Goal: Task Accomplishment & Management: Use online tool/utility

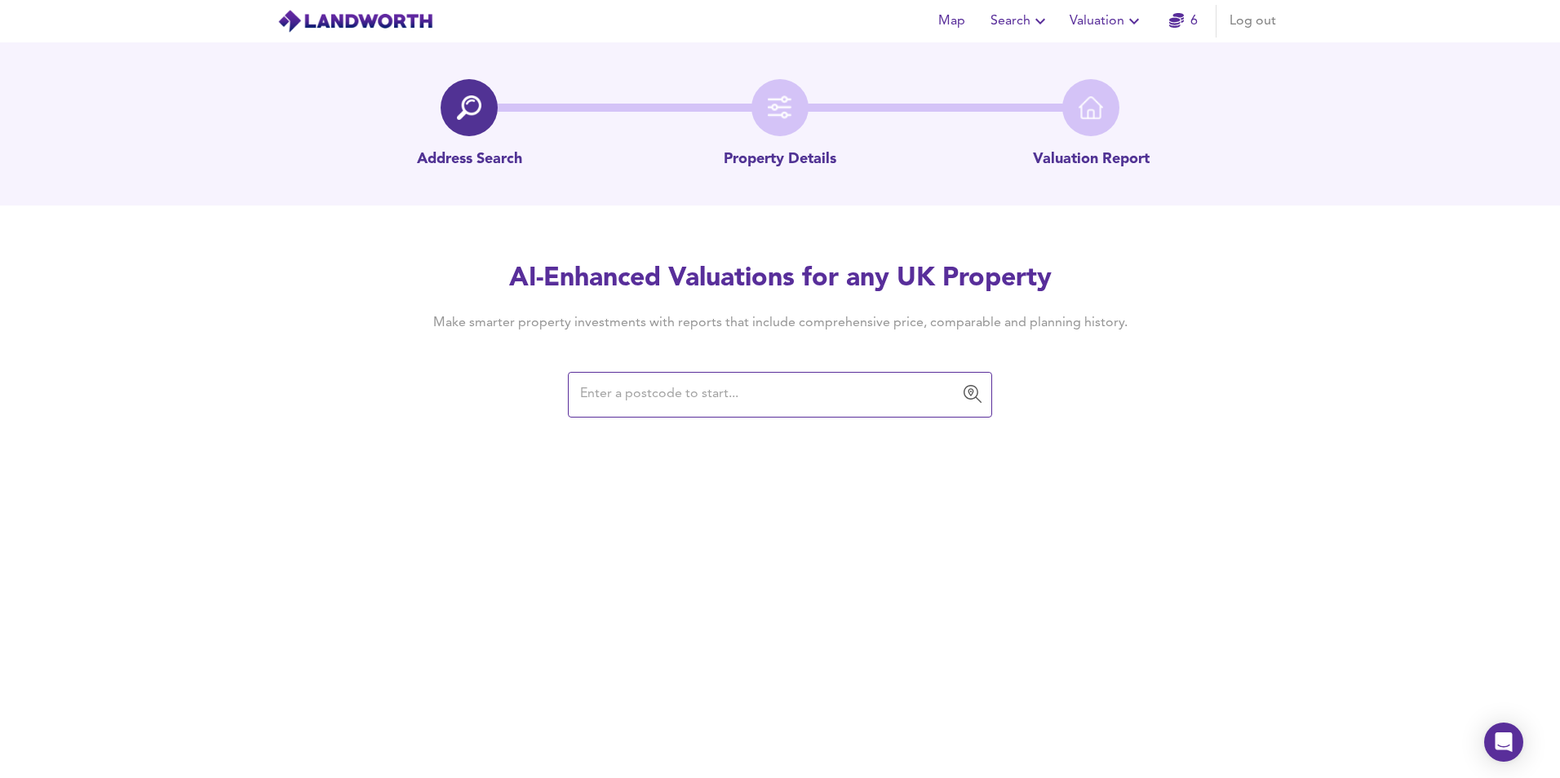
click at [713, 418] on div "Map Search Valuation 6 Log out Address Search Property Details Valuation Report…" at bounding box center [780, 389] width 1560 height 778
click at [709, 401] on input "text" at bounding box center [767, 394] width 385 height 31
paste input "E12 6QT"
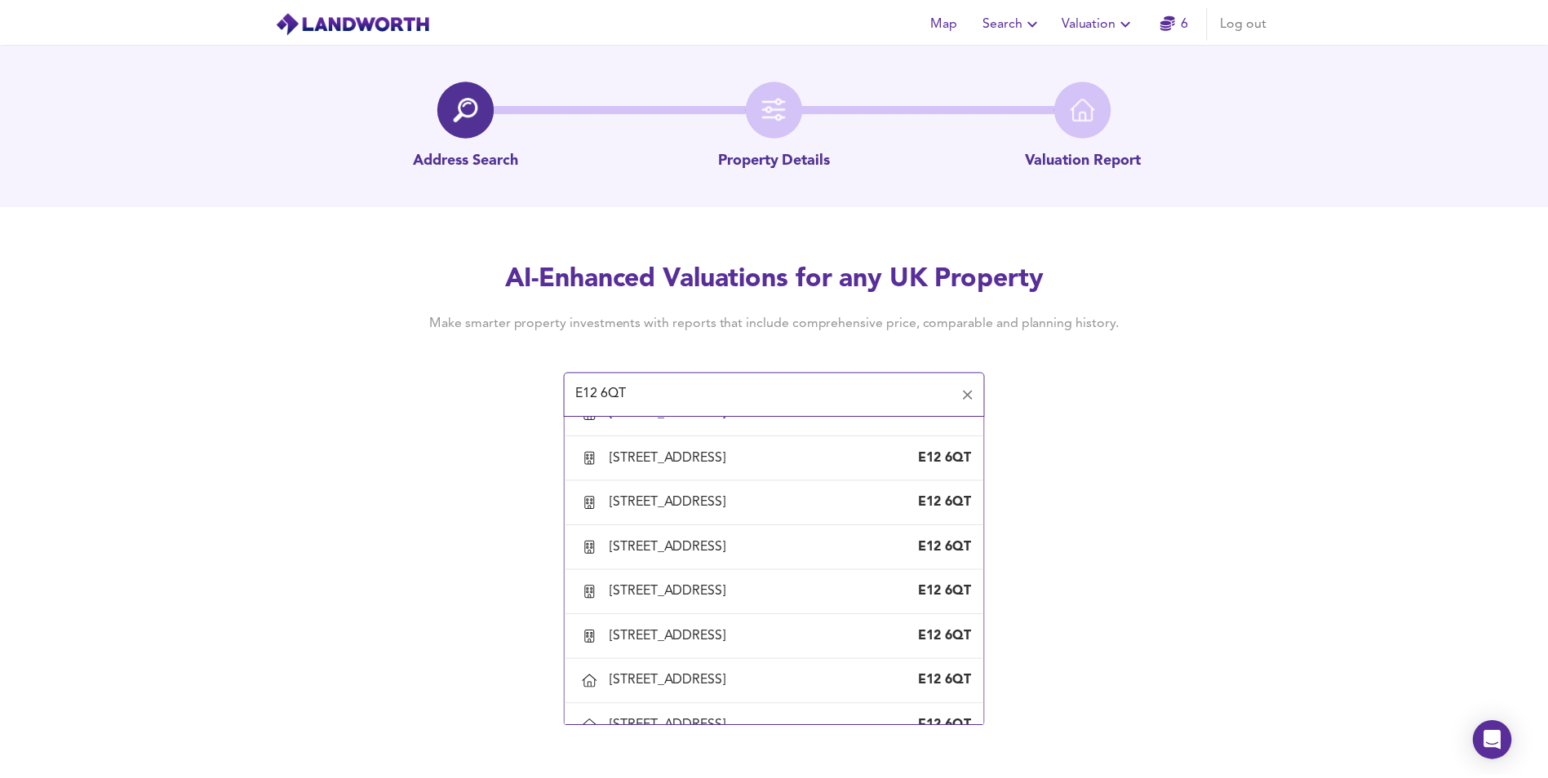
scroll to position [979, 0]
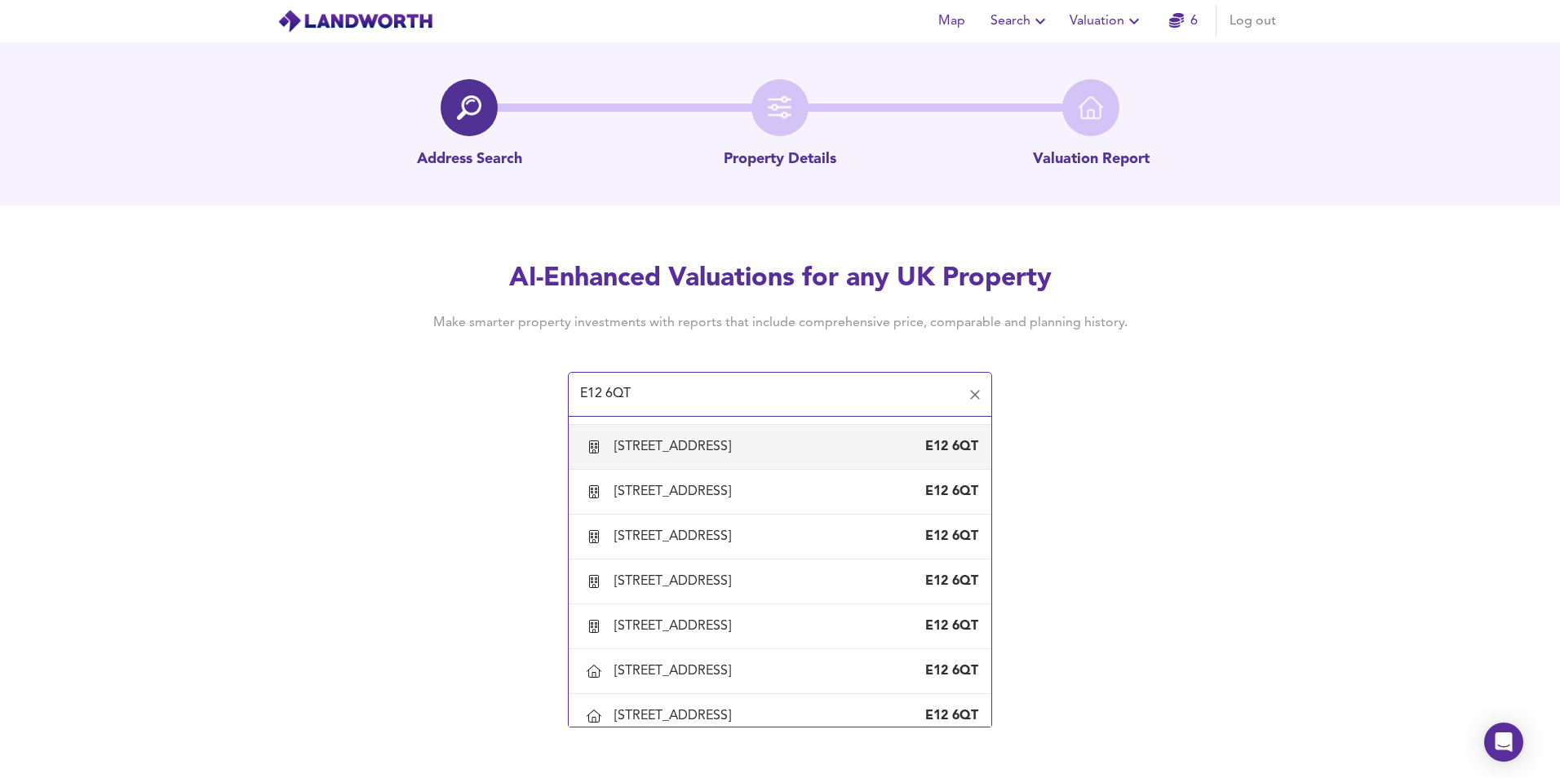
click at [738, 456] on div "[STREET_ADDRESS]" at bounding box center [675, 447] width 123 height 18
type input "[STREET_ADDRESS]"
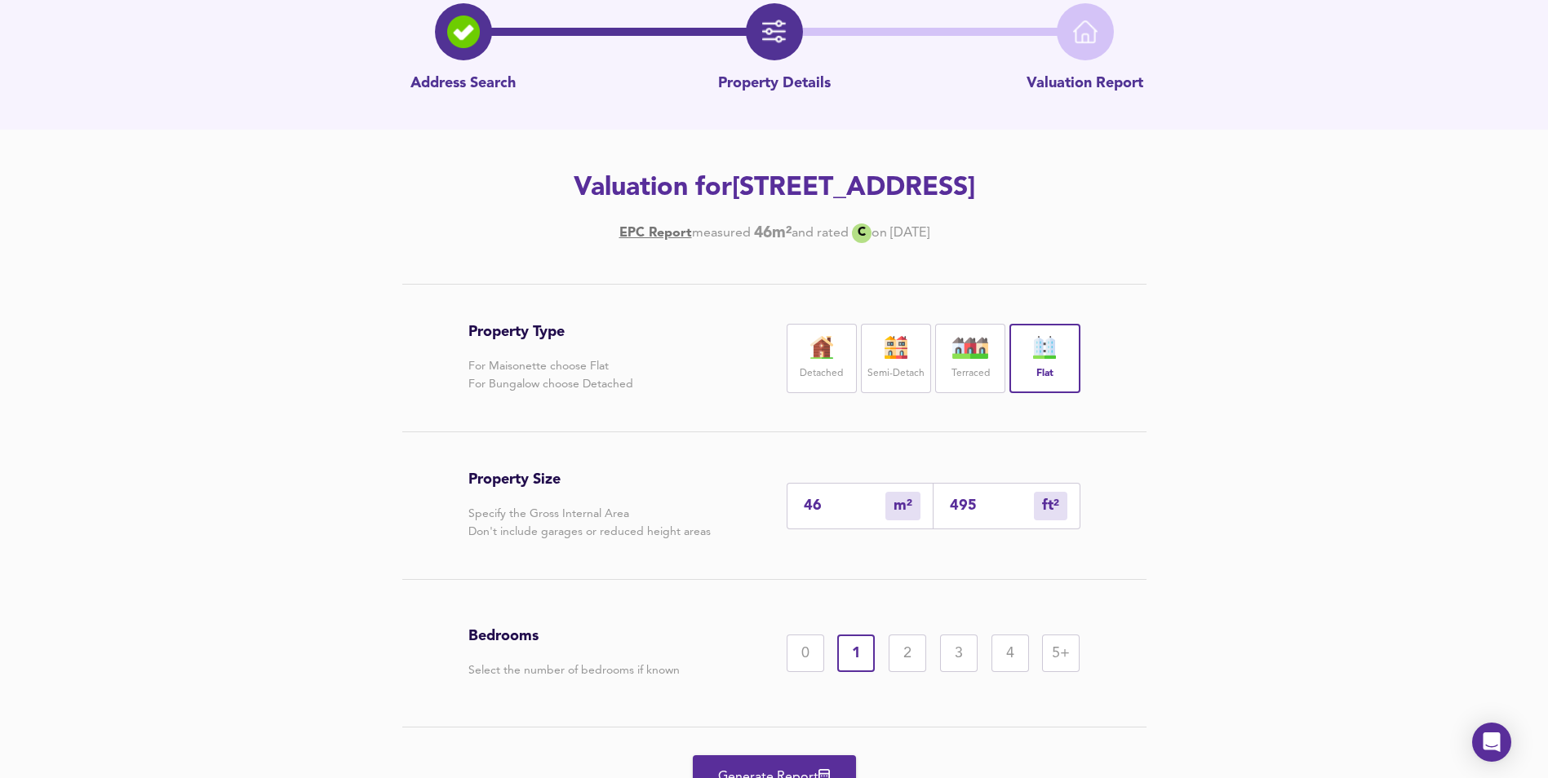
scroll to position [75, 0]
click at [802, 756] on button "Generate Report" at bounding box center [774, 777] width 163 height 43
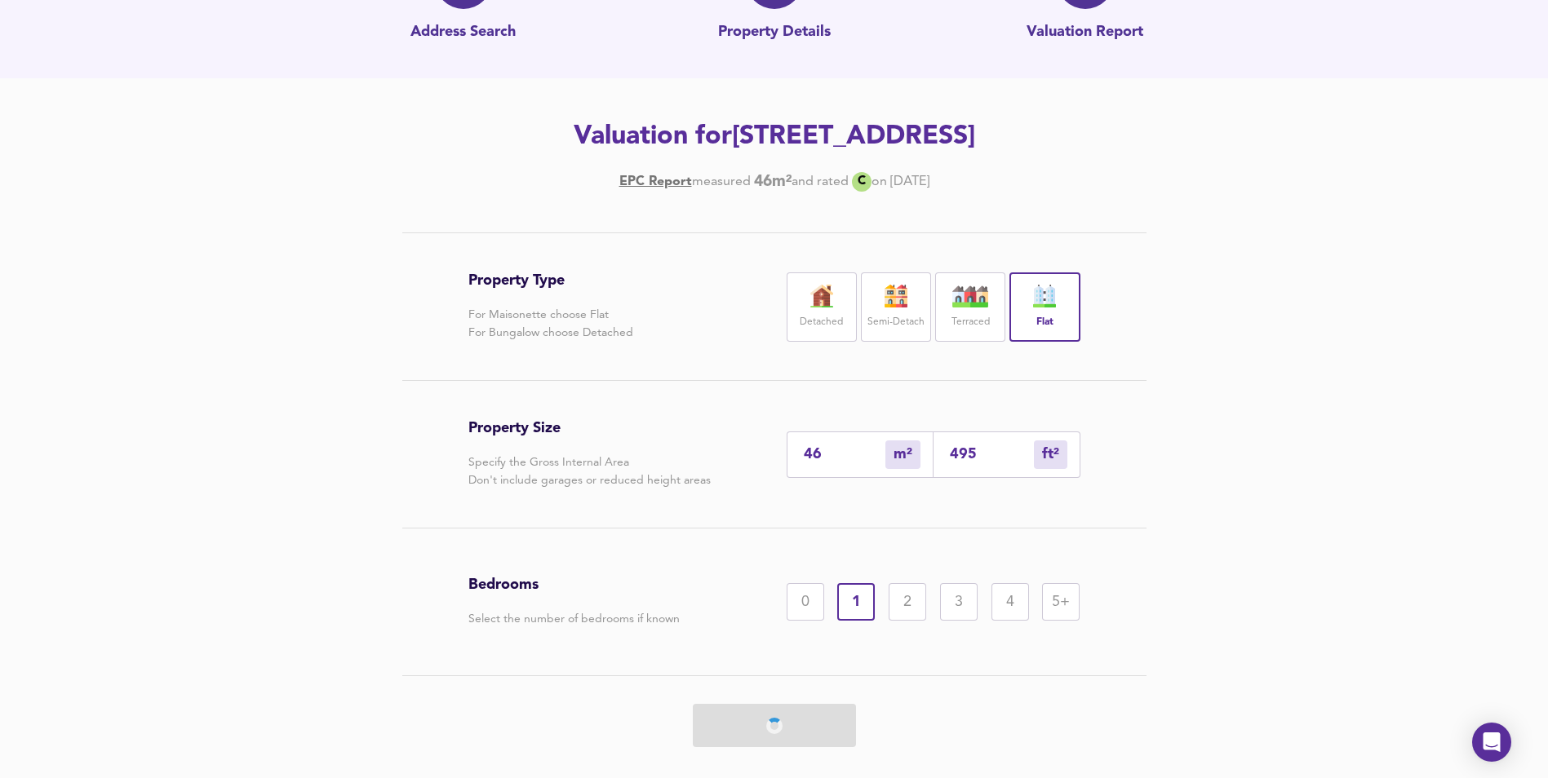
scroll to position [157, 0]
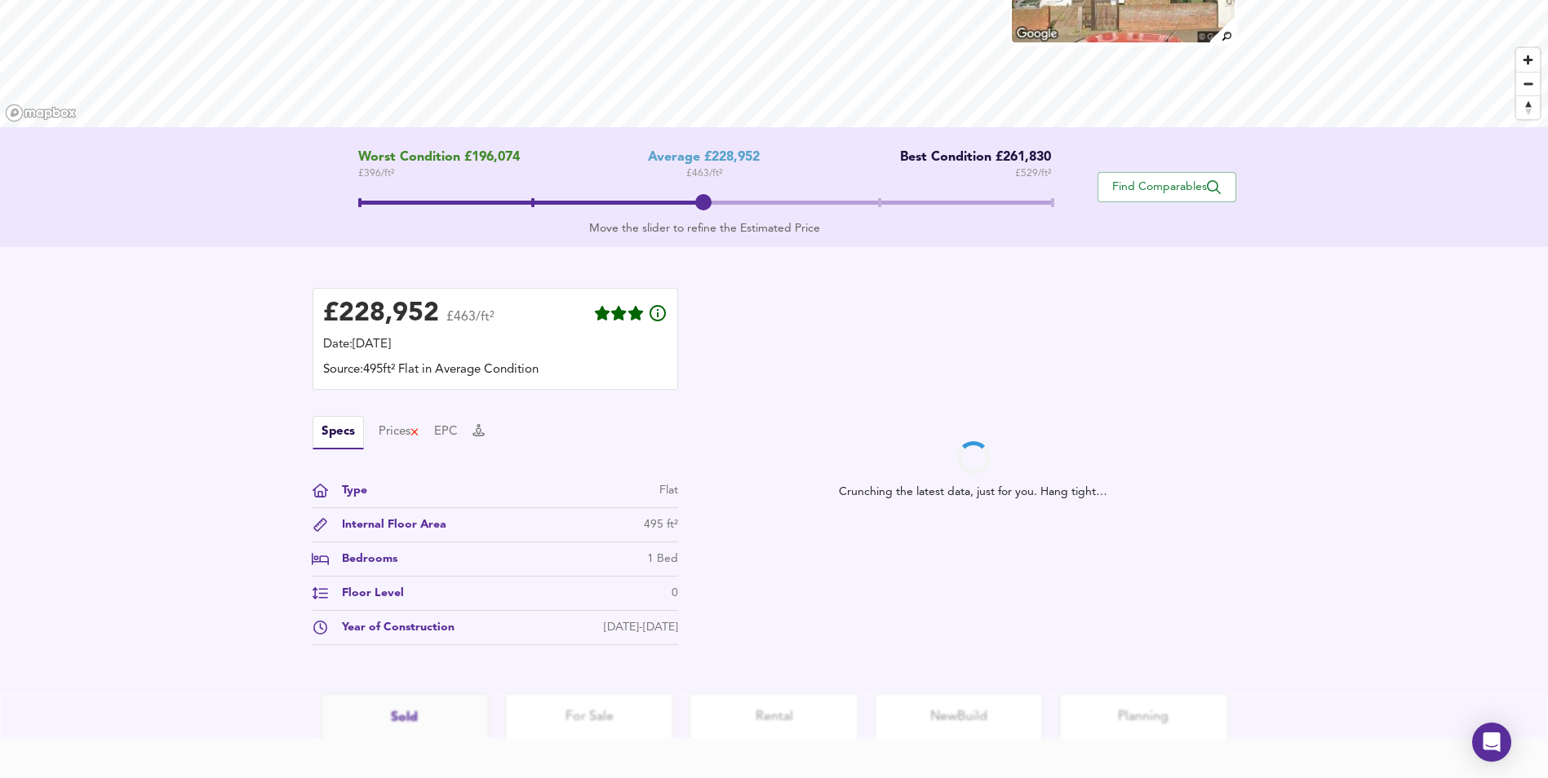
scroll to position [163, 0]
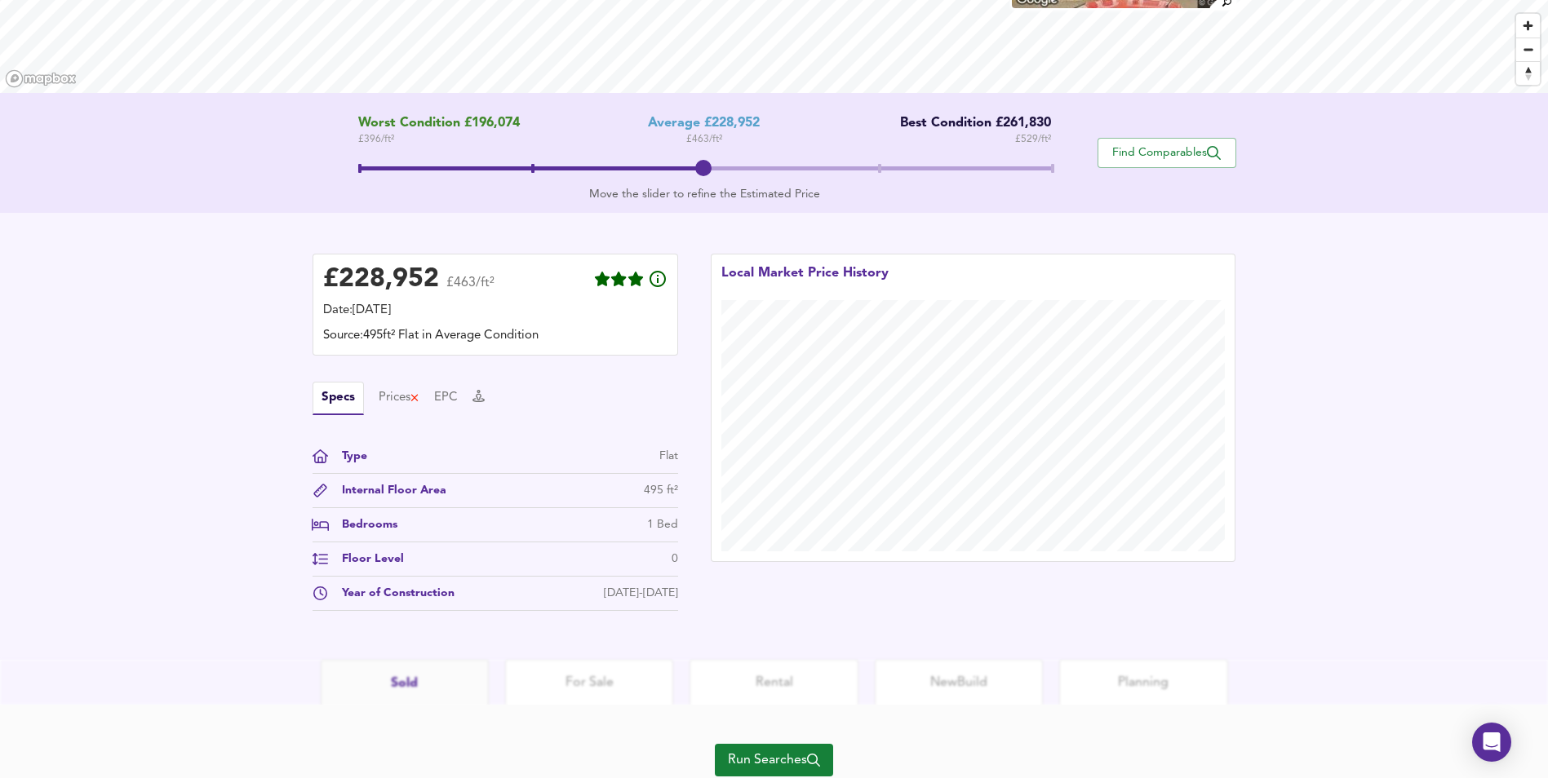
click at [745, 759] on span "Run Searches" at bounding box center [774, 760] width 92 height 23
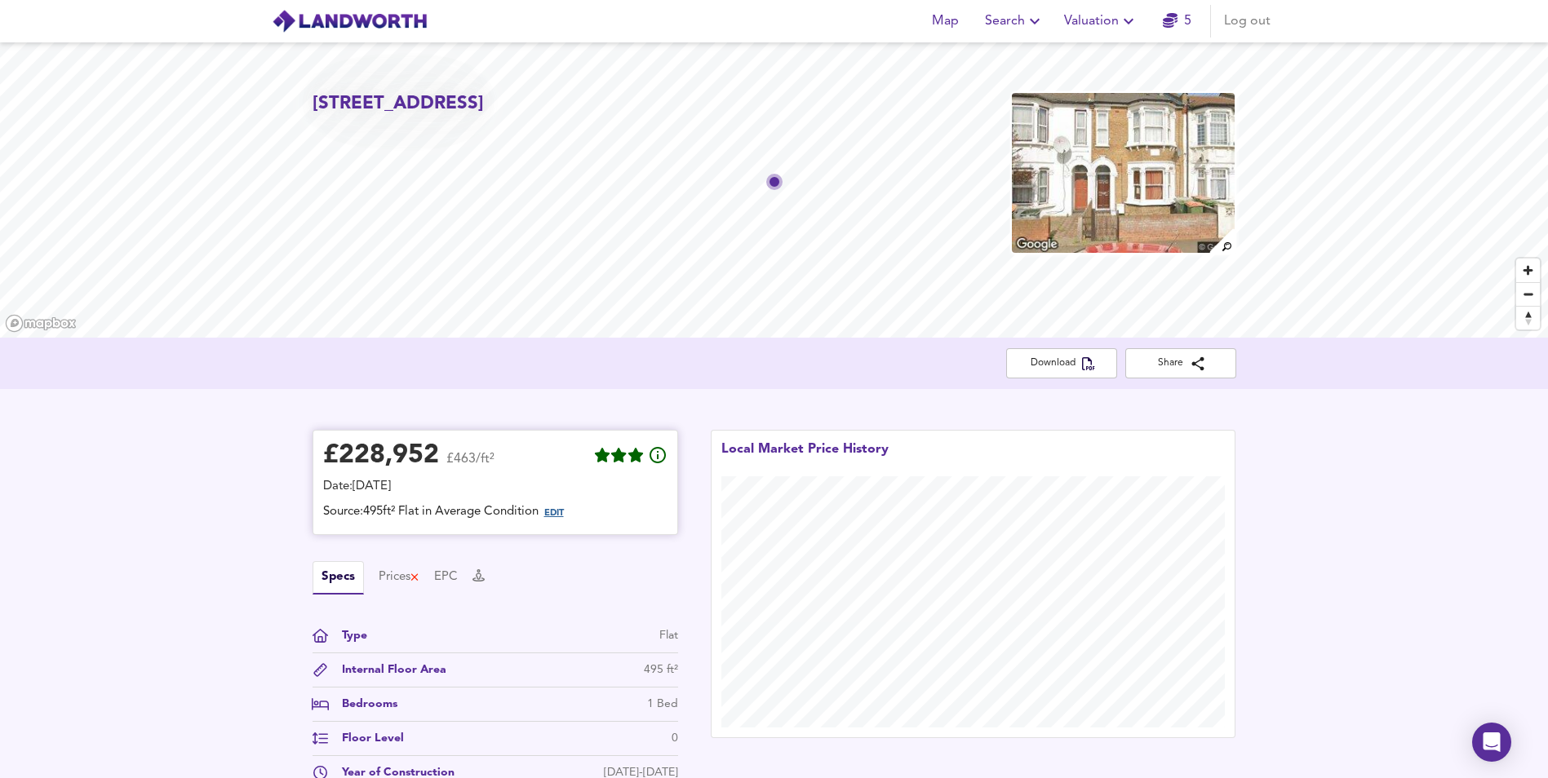
click at [564, 510] on span "EDIT" at bounding box center [554, 513] width 20 height 9
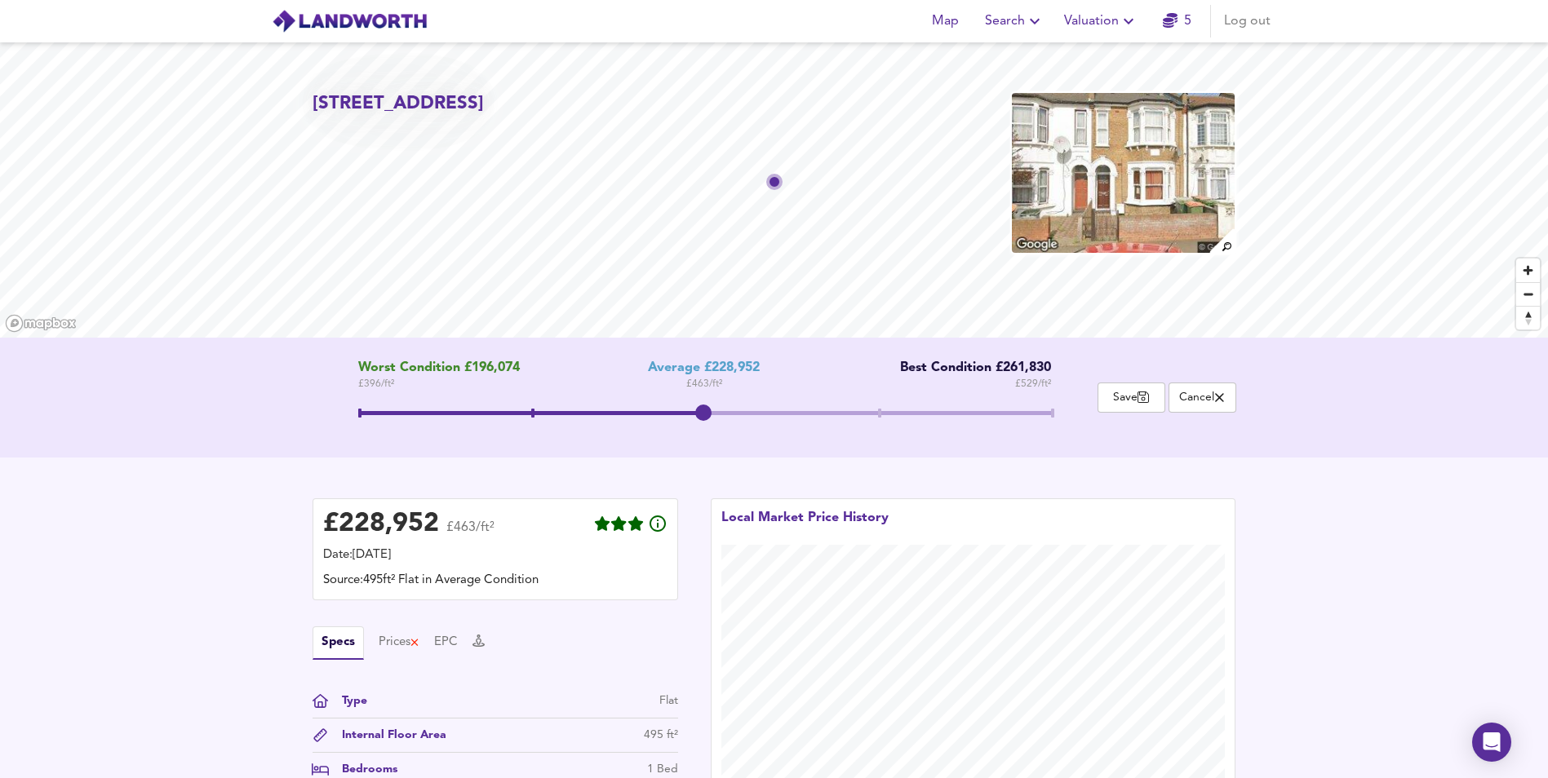
click at [1051, 411] on span at bounding box center [1052, 413] width 3 height 9
click at [702, 410] on span at bounding box center [704, 415] width 693 height 29
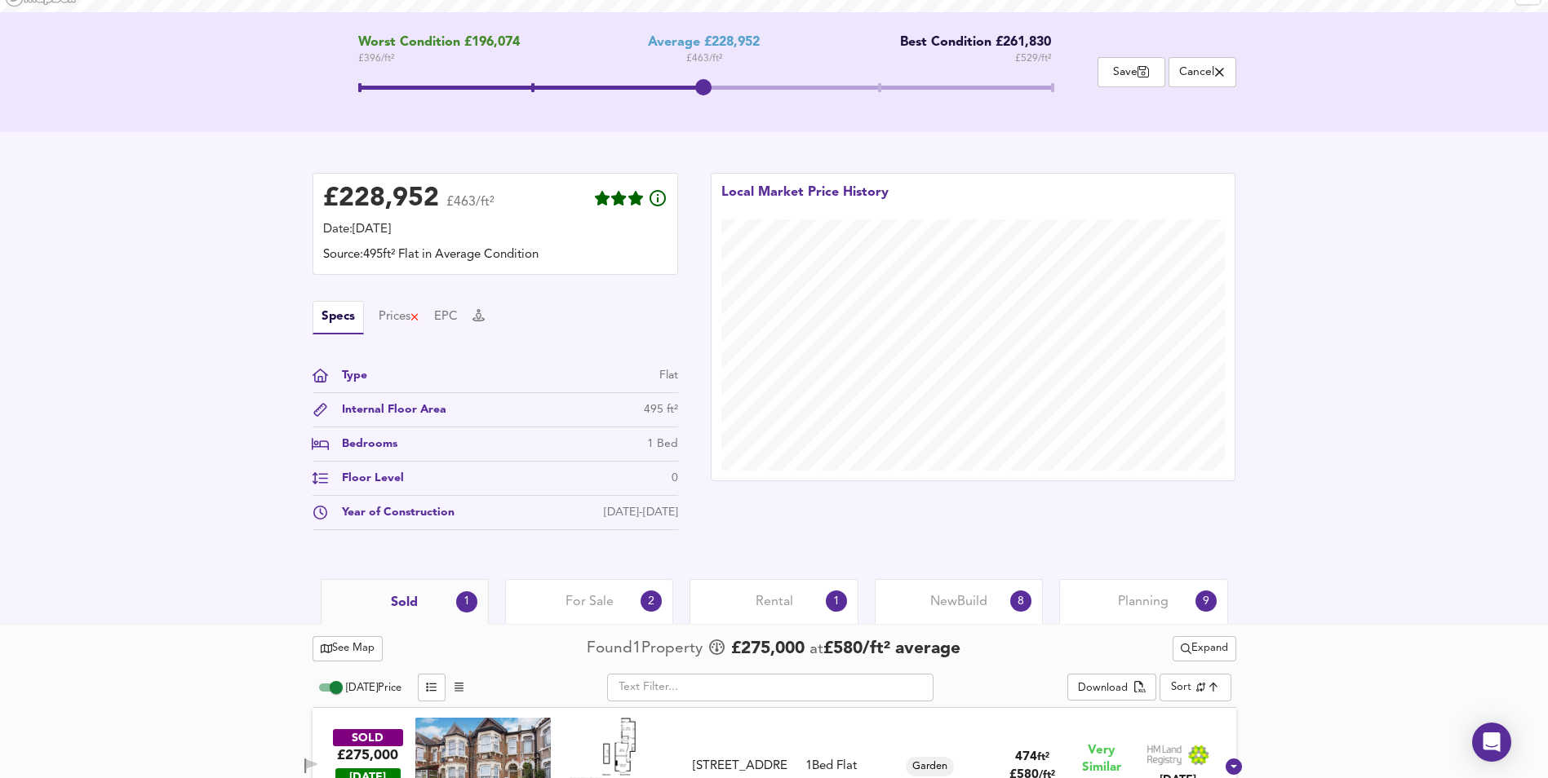
scroll to position [381, 0]
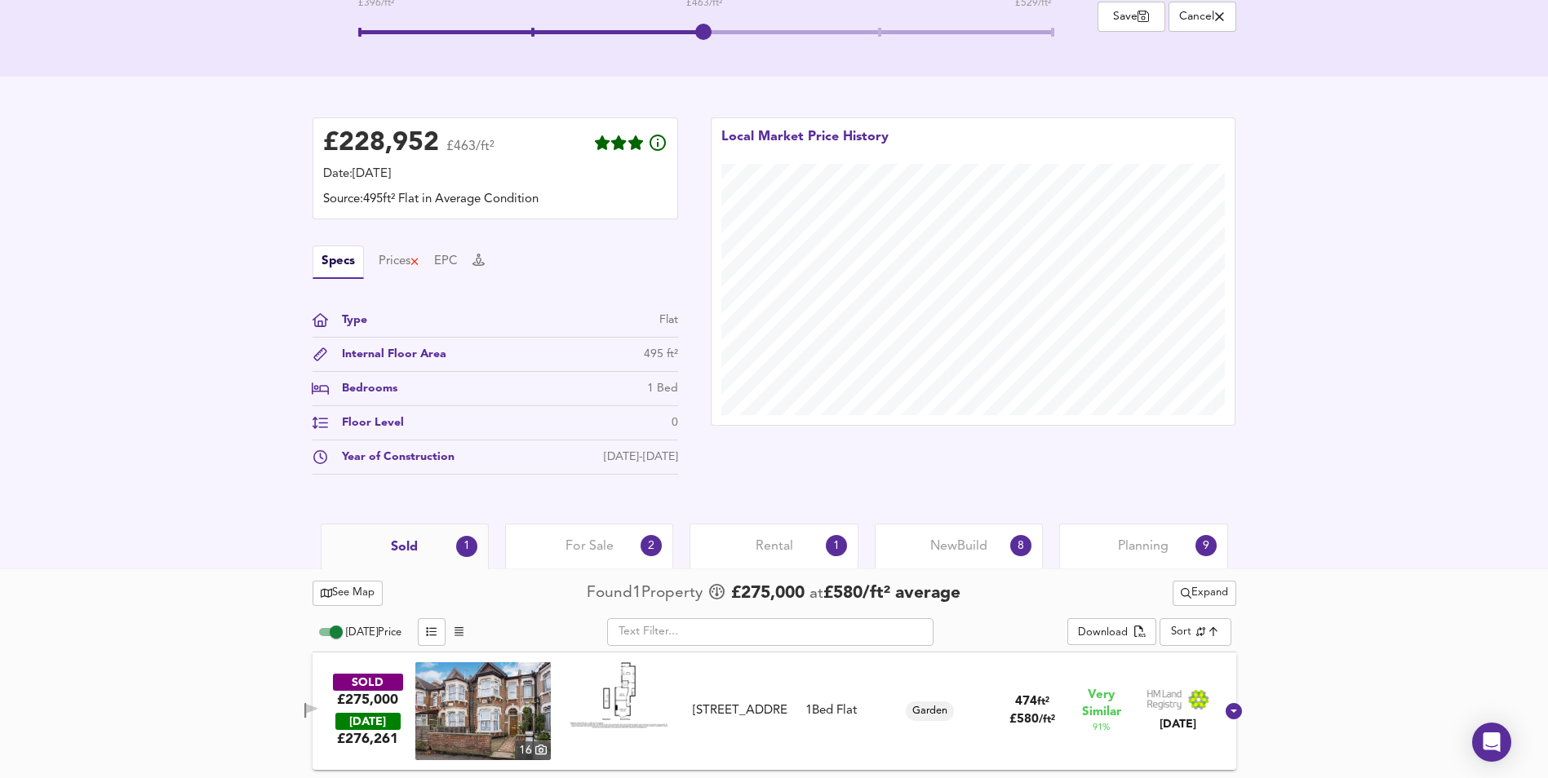
click at [1226, 716] on icon at bounding box center [1234, 711] width 16 height 16
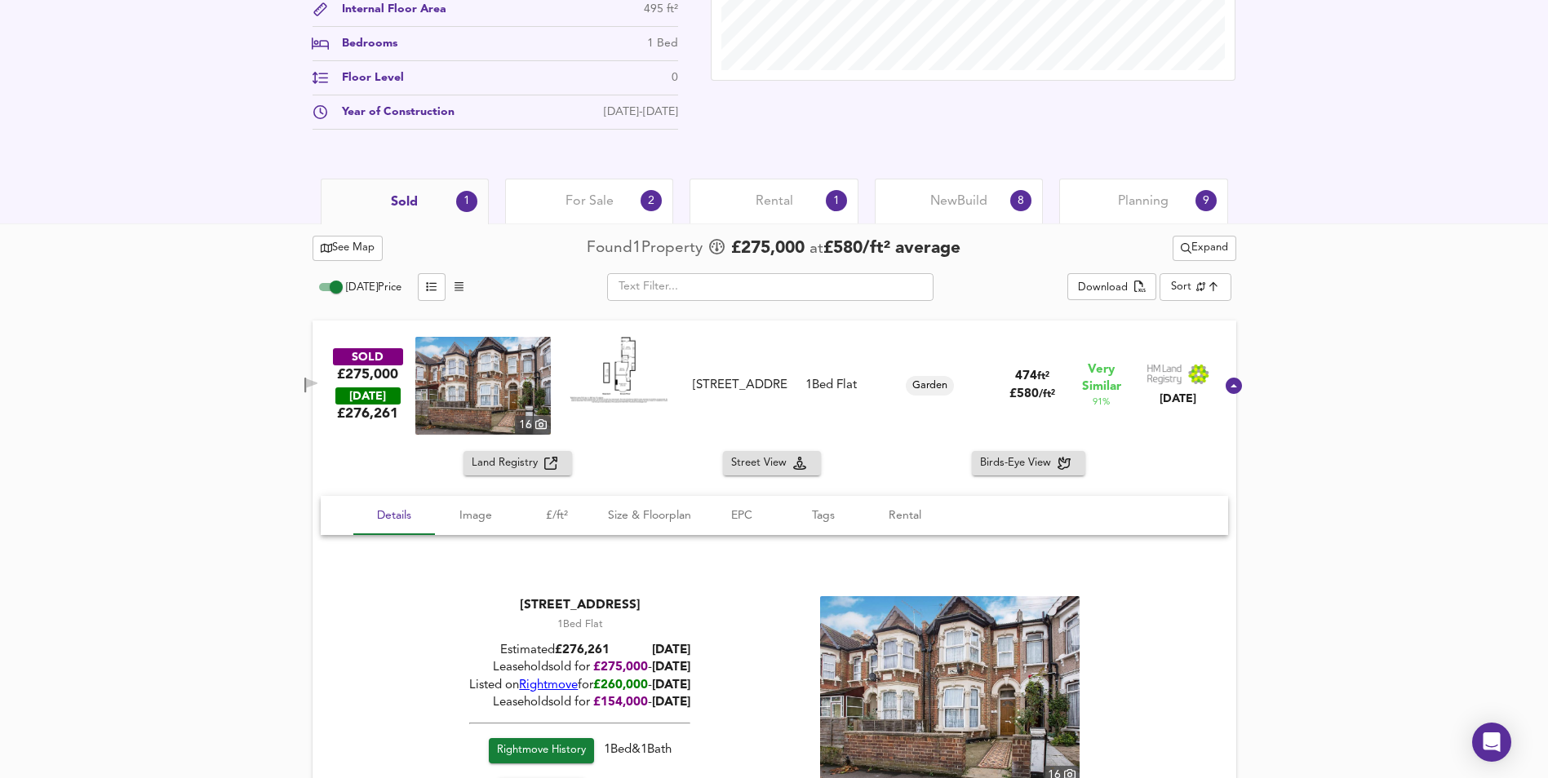
scroll to position [789, 0]
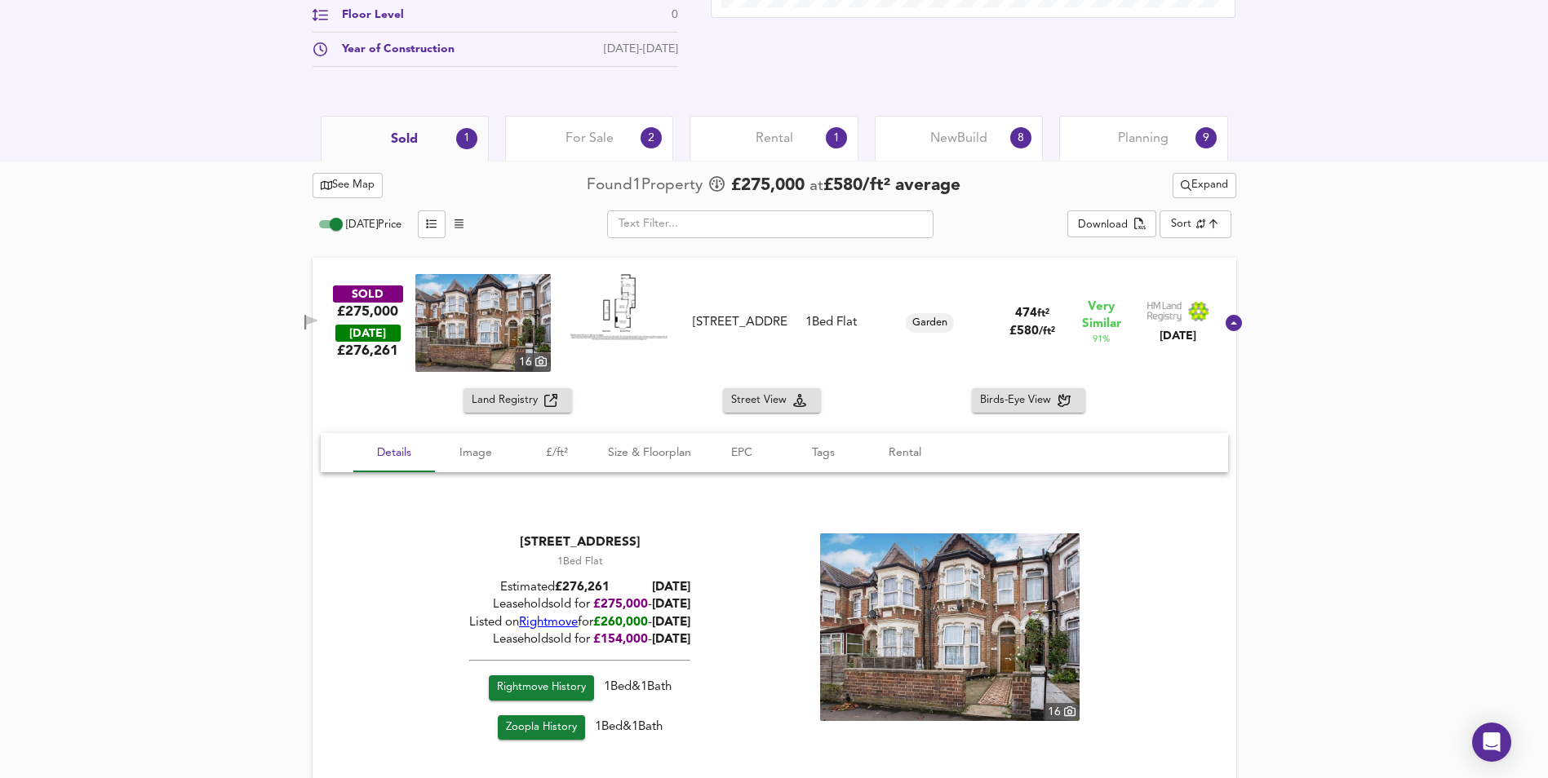
click at [555, 626] on span "Rightmove" at bounding box center [548, 623] width 59 height 12
click at [1226, 327] on icon at bounding box center [1234, 323] width 16 height 16
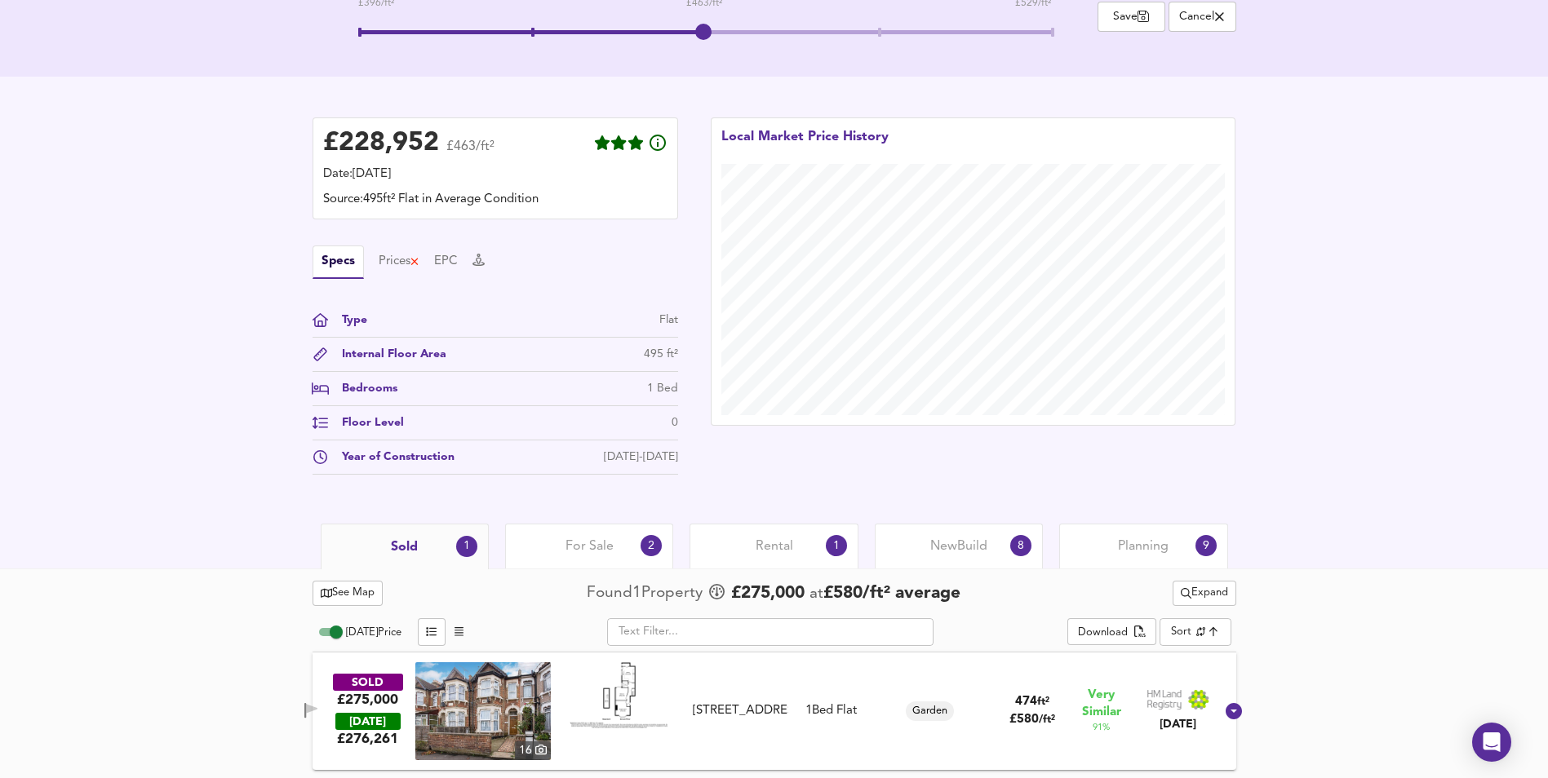
scroll to position [381, 0]
click at [653, 551] on div "2" at bounding box center [651, 545] width 21 height 21
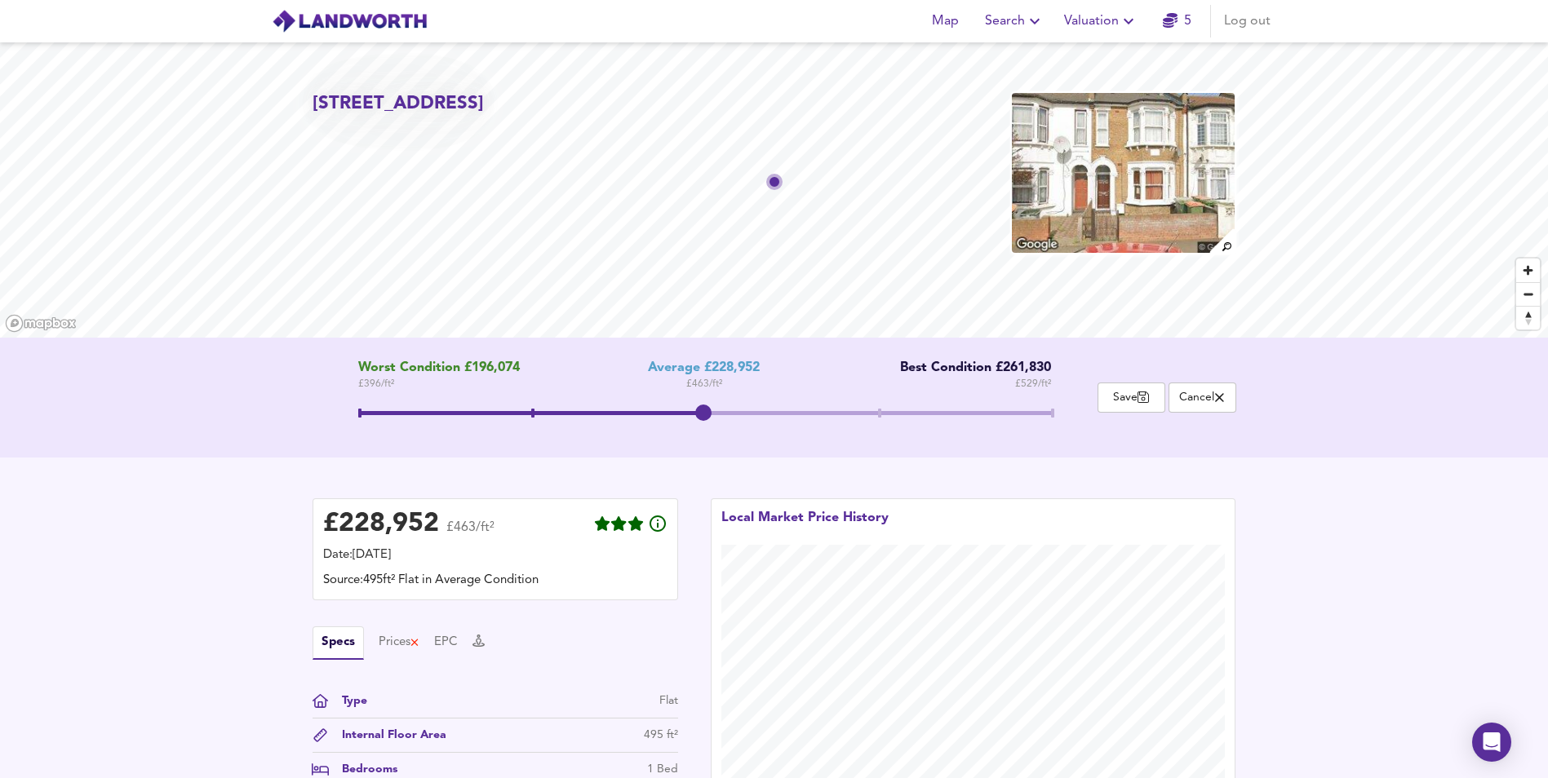
click at [1100, 29] on span "Valuation" at bounding box center [1101, 21] width 74 height 23
click at [1100, 59] on li "New Valuation Report" at bounding box center [1101, 58] width 195 height 29
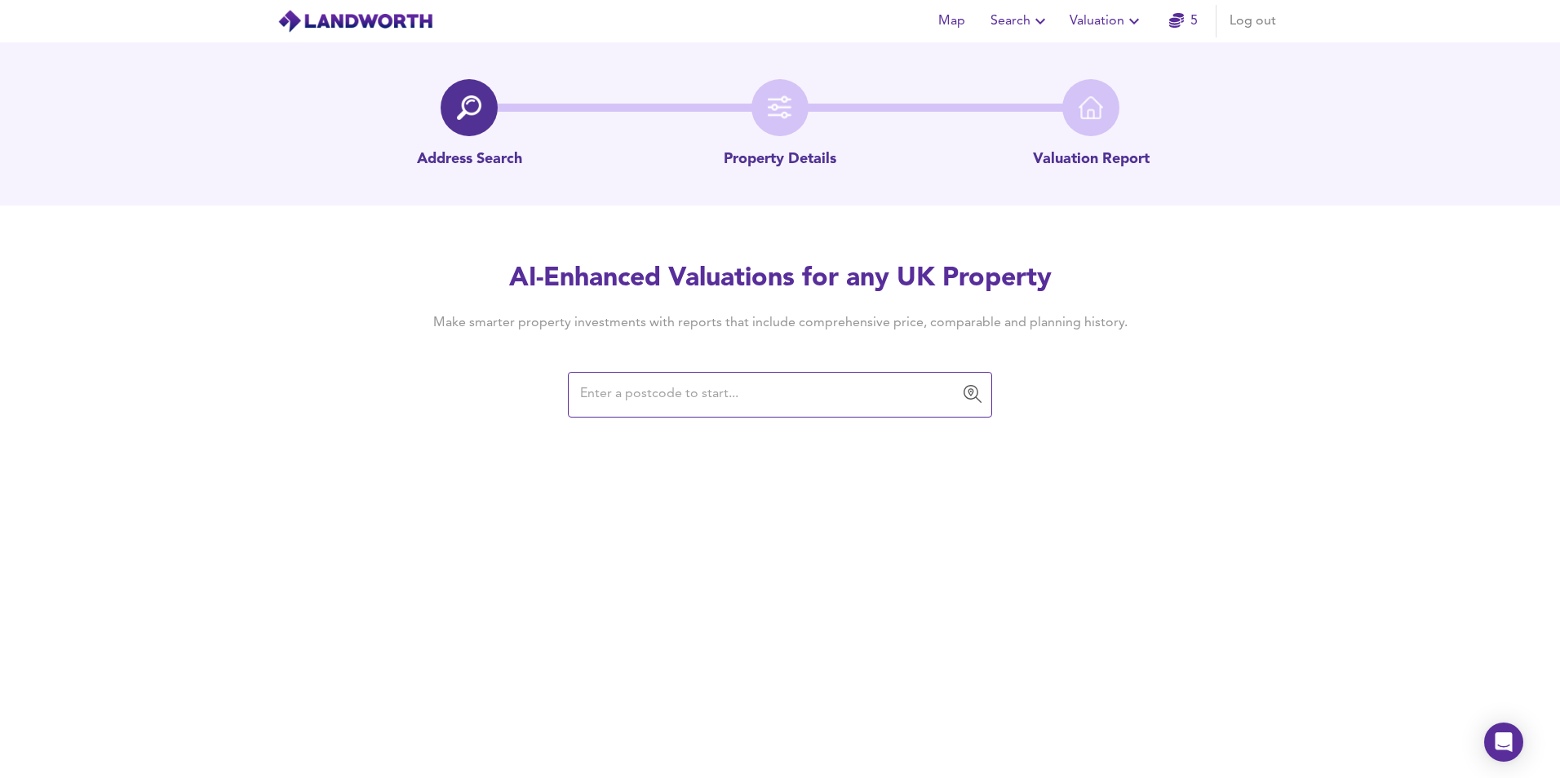
click at [764, 389] on input "text" at bounding box center [767, 394] width 385 height 31
paste input "E11 4YQ"
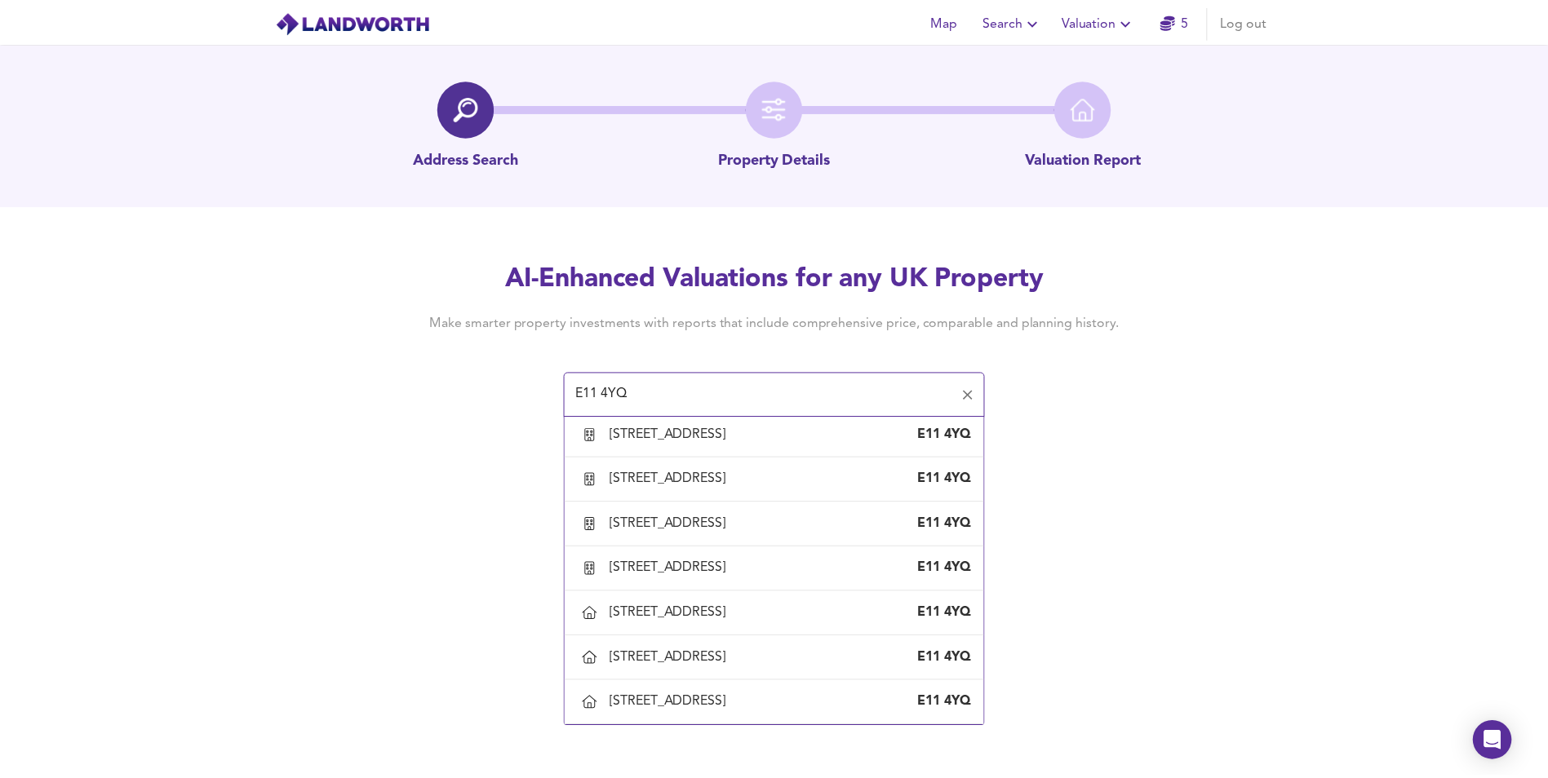
scroll to position [1128, 0]
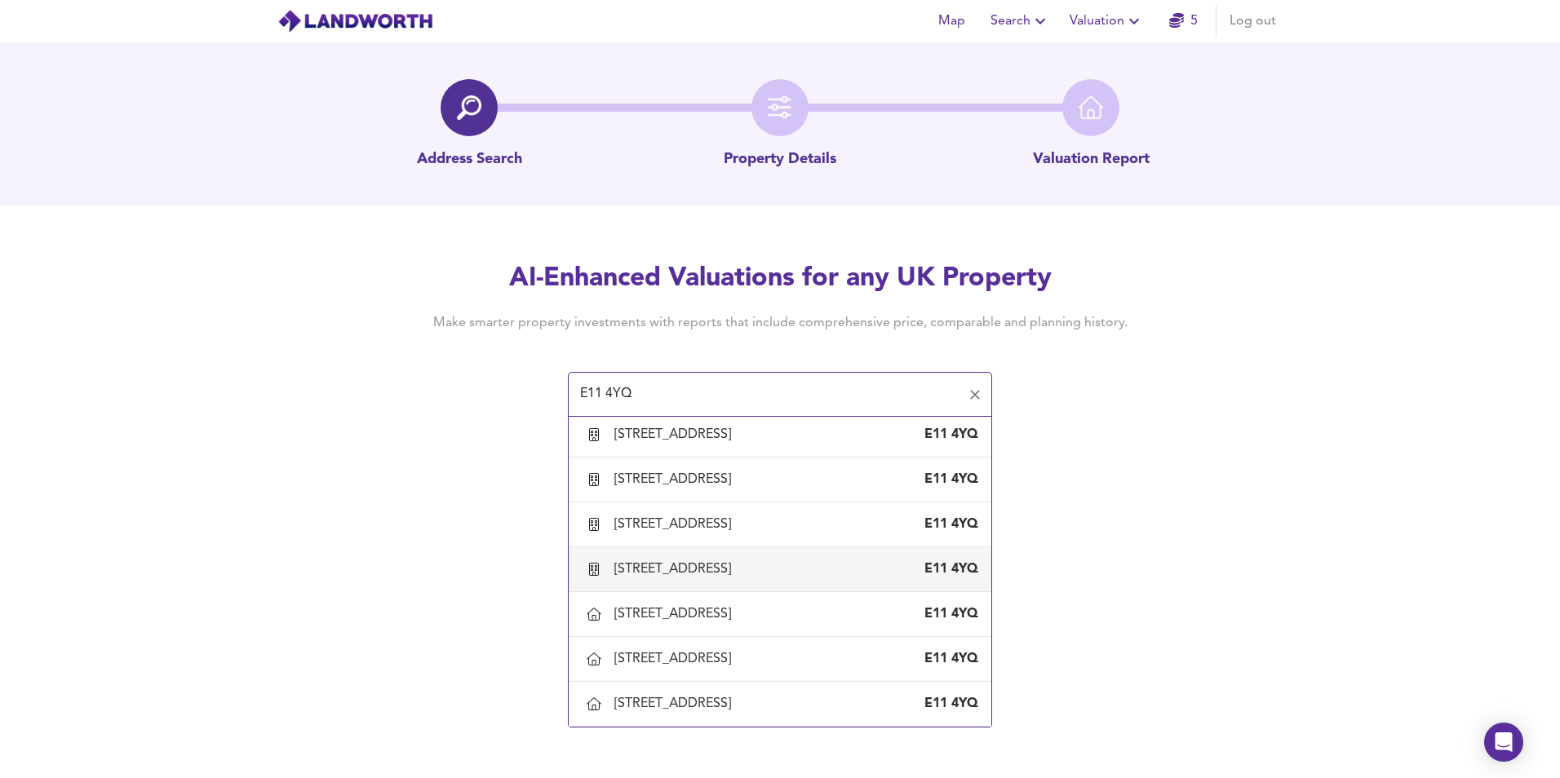
click at [738, 568] on div "[STREET_ADDRESS]" at bounding box center [675, 570] width 123 height 18
type input "[STREET_ADDRESS]"
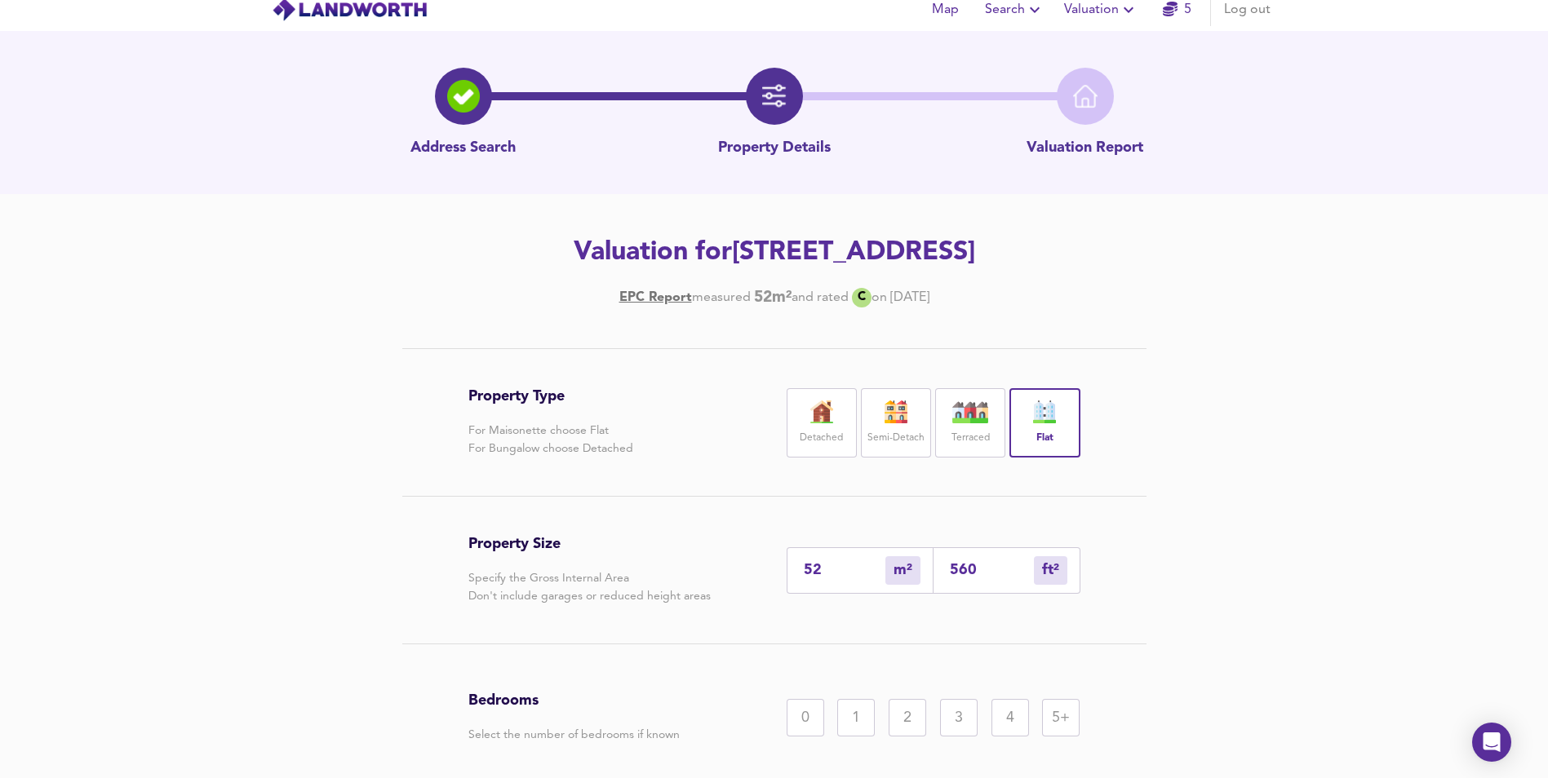
scroll to position [82, 0]
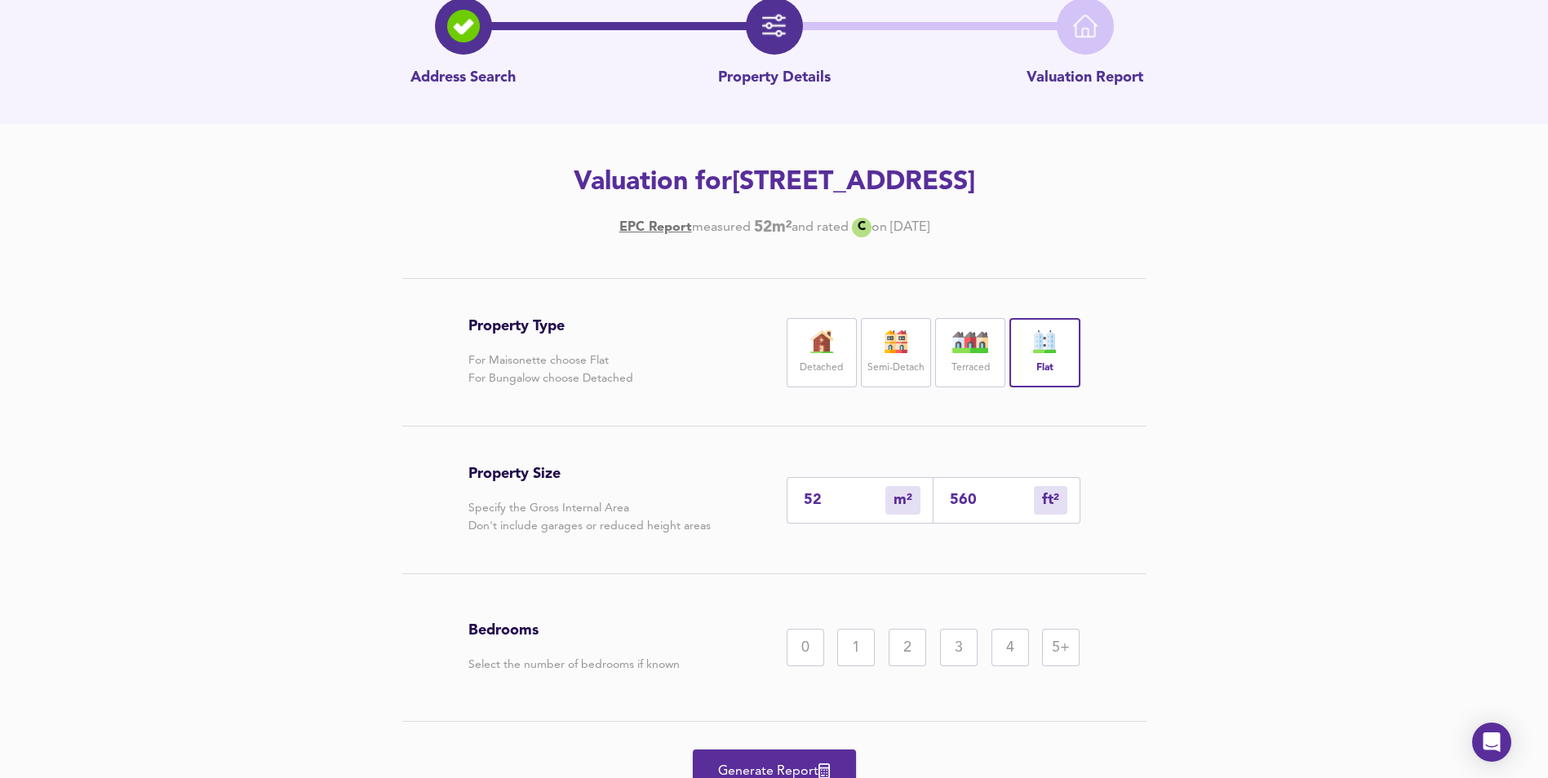
click at [859, 667] on div "1" at bounding box center [856, 648] width 38 height 38
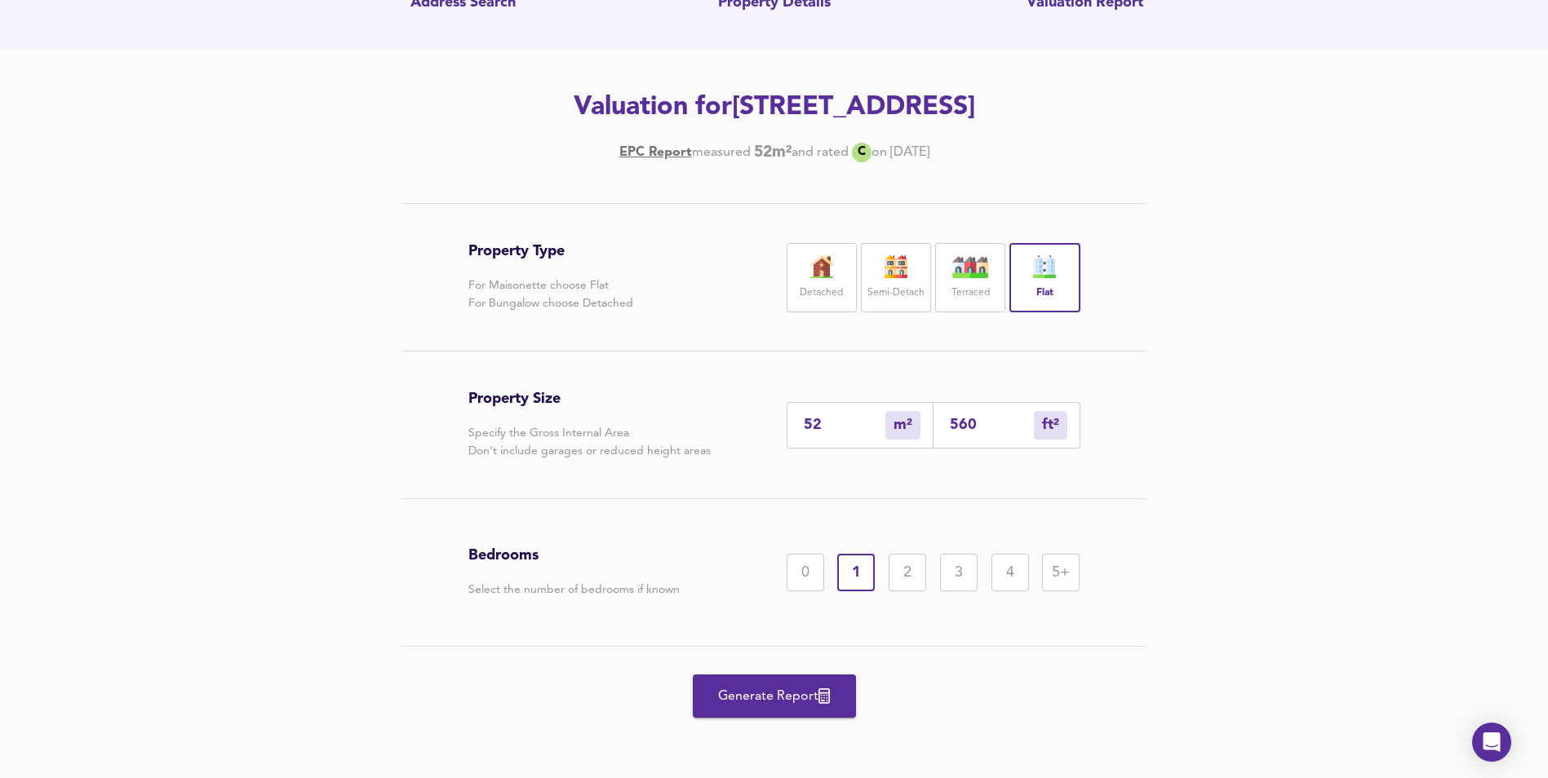
scroll to position [193, 0]
click at [844, 703] on button "Generate Report" at bounding box center [774, 696] width 163 height 43
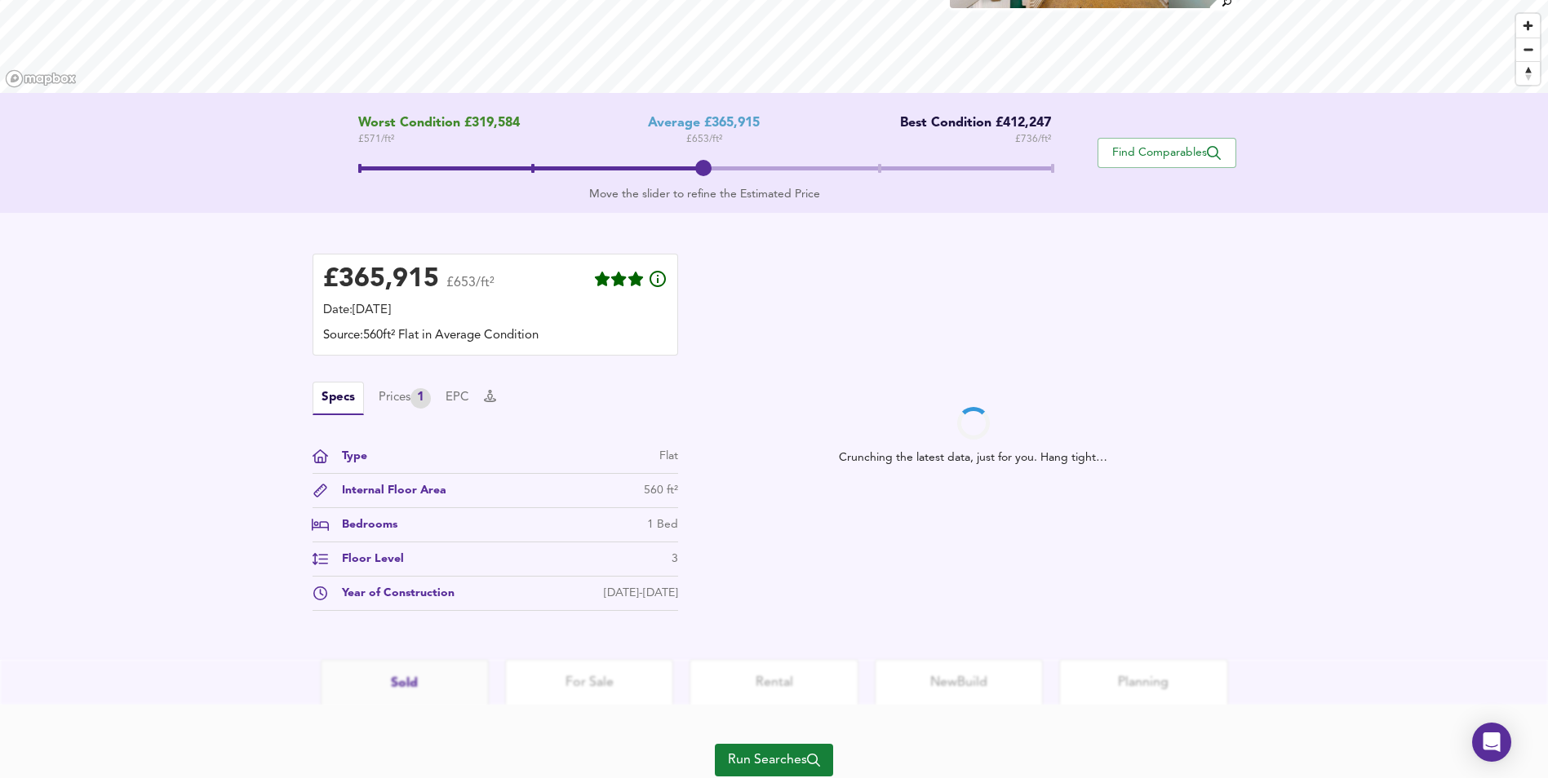
click at [809, 761] on icon "button" at bounding box center [813, 760] width 13 height 13
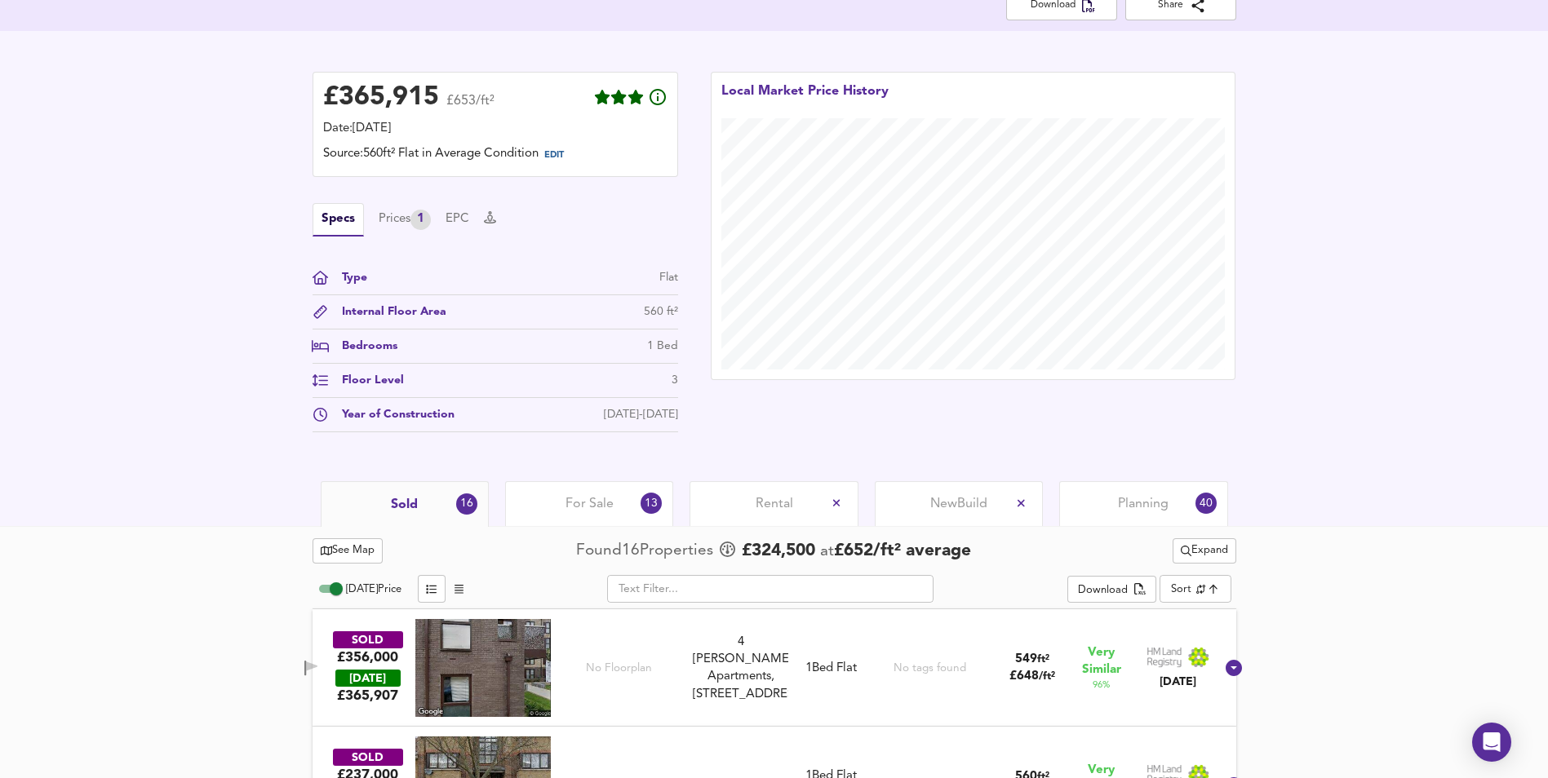
scroll to position [406, 0]
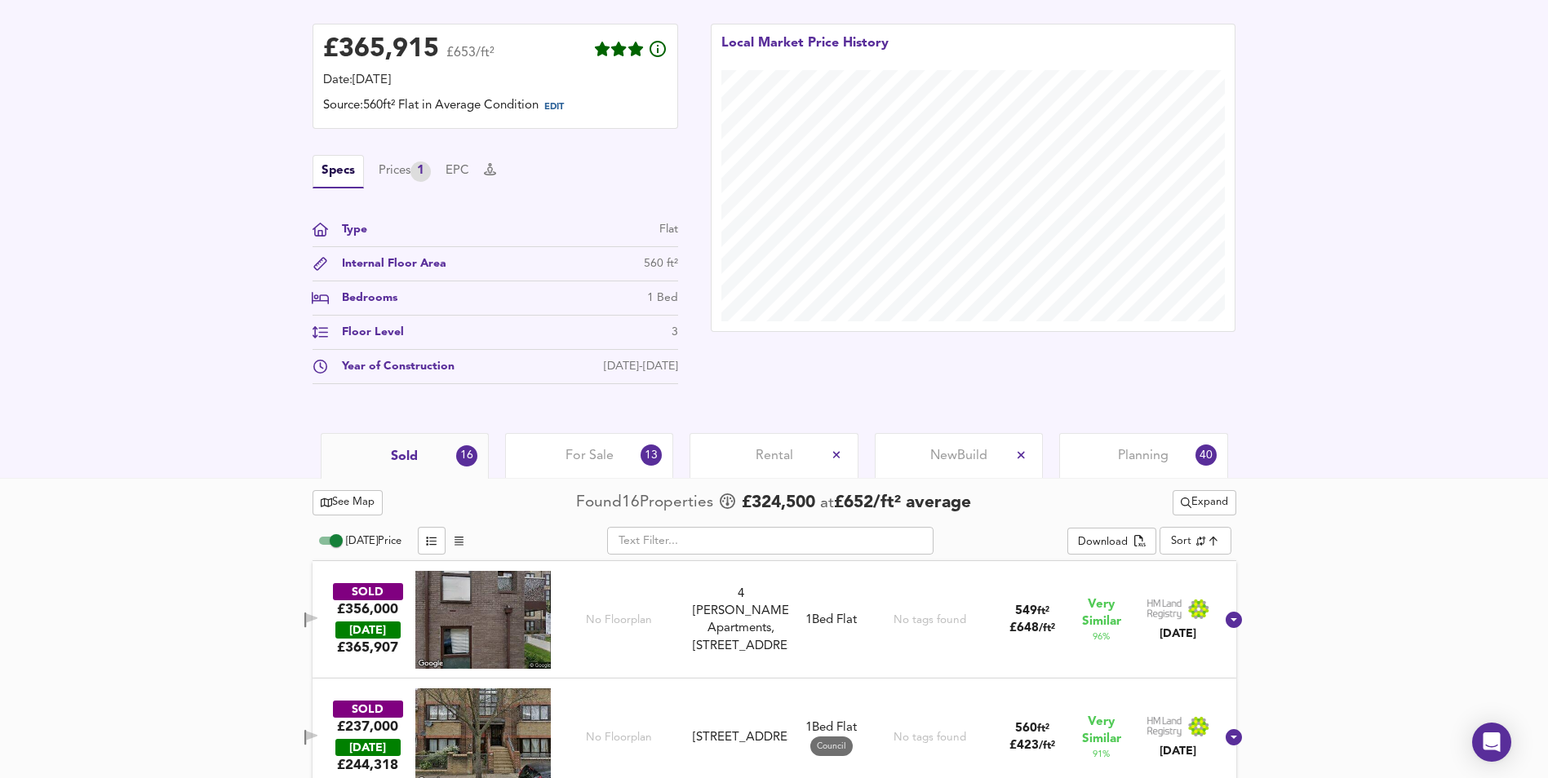
click at [610, 460] on span "For Sale" at bounding box center [589, 456] width 48 height 18
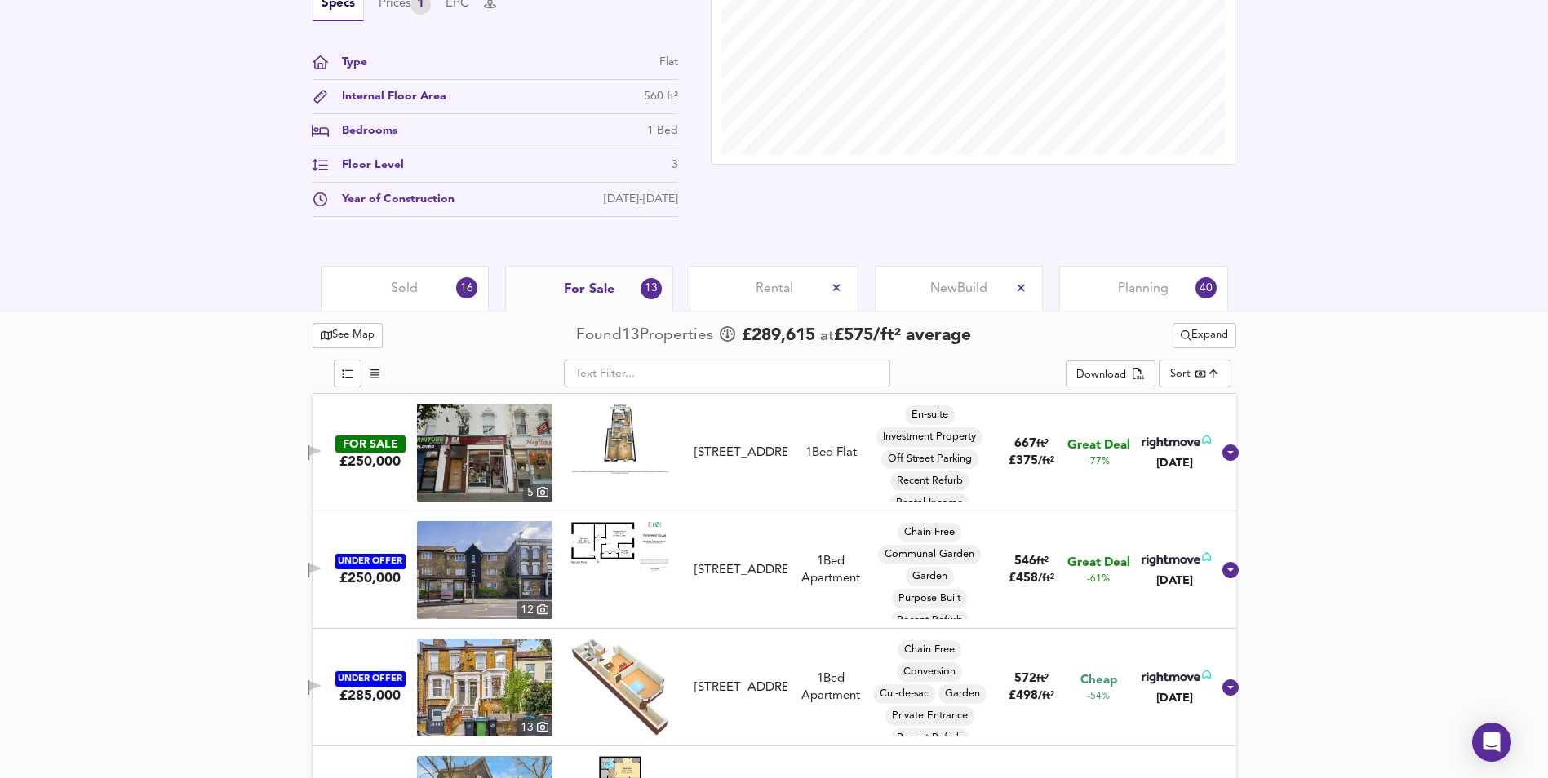
scroll to position [570, 0]
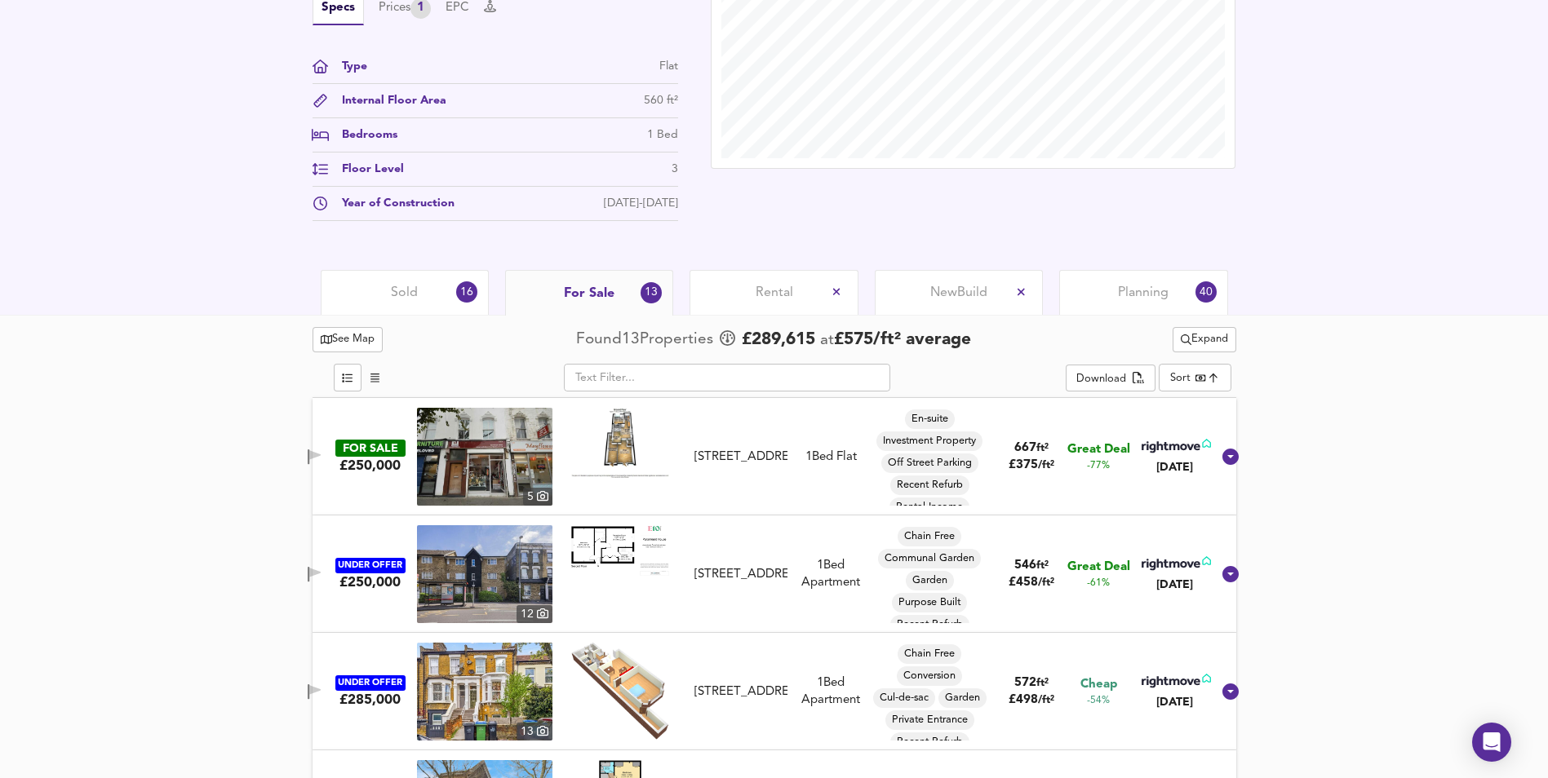
click at [401, 304] on div "Sold 16" at bounding box center [405, 292] width 168 height 45
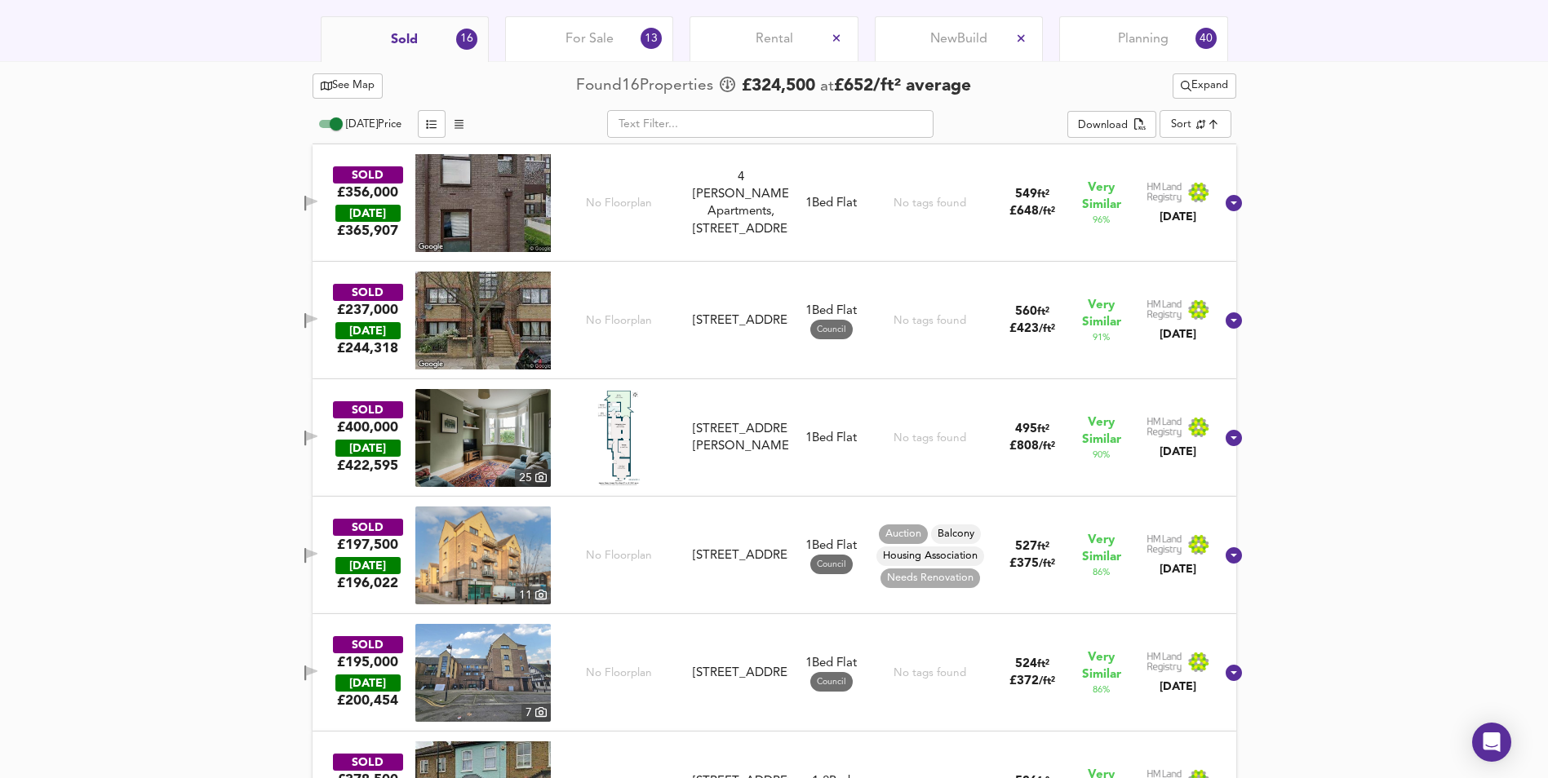
scroll to position [896, 0]
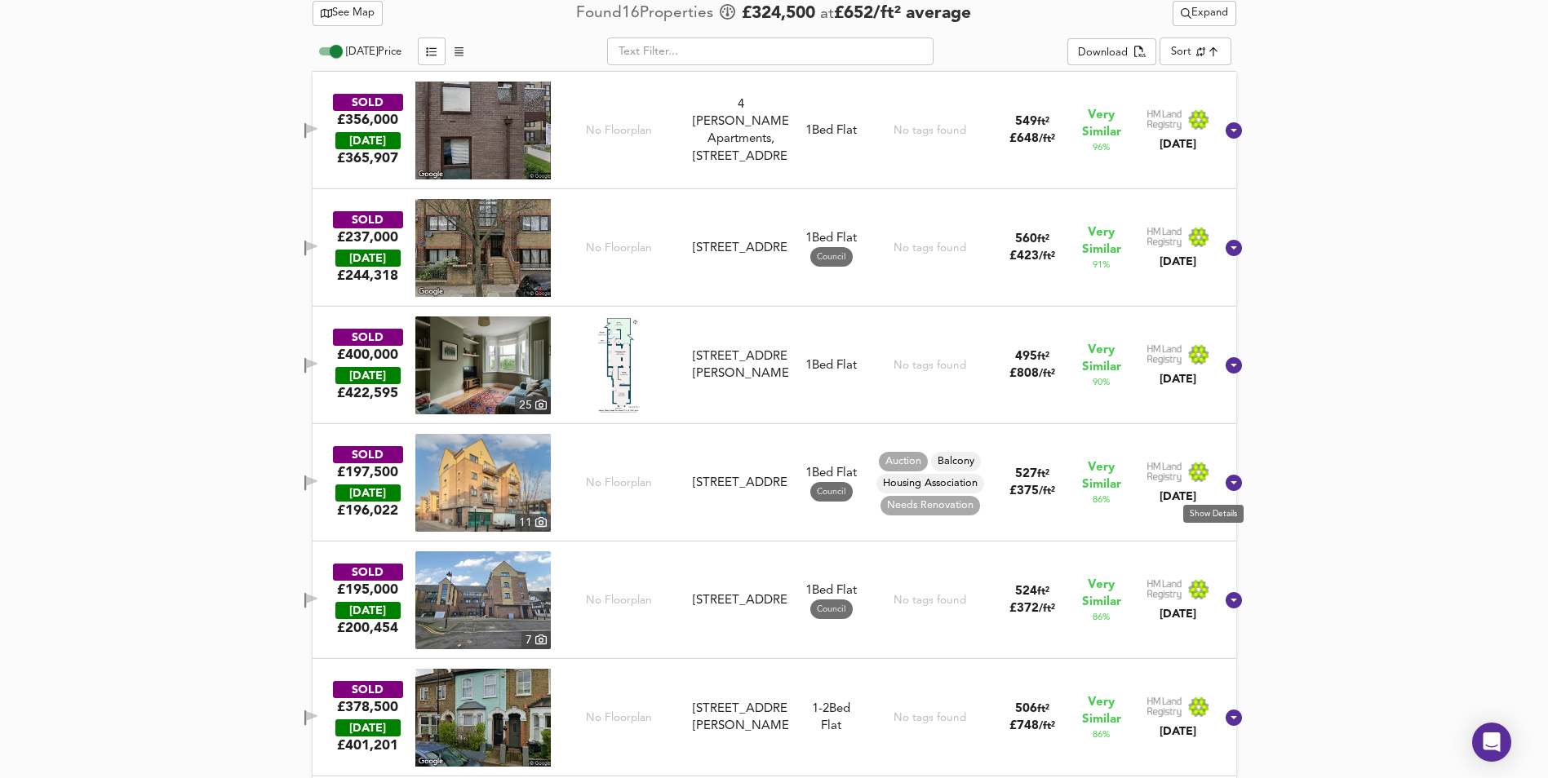
click at [1226, 487] on icon at bounding box center [1234, 483] width 16 height 16
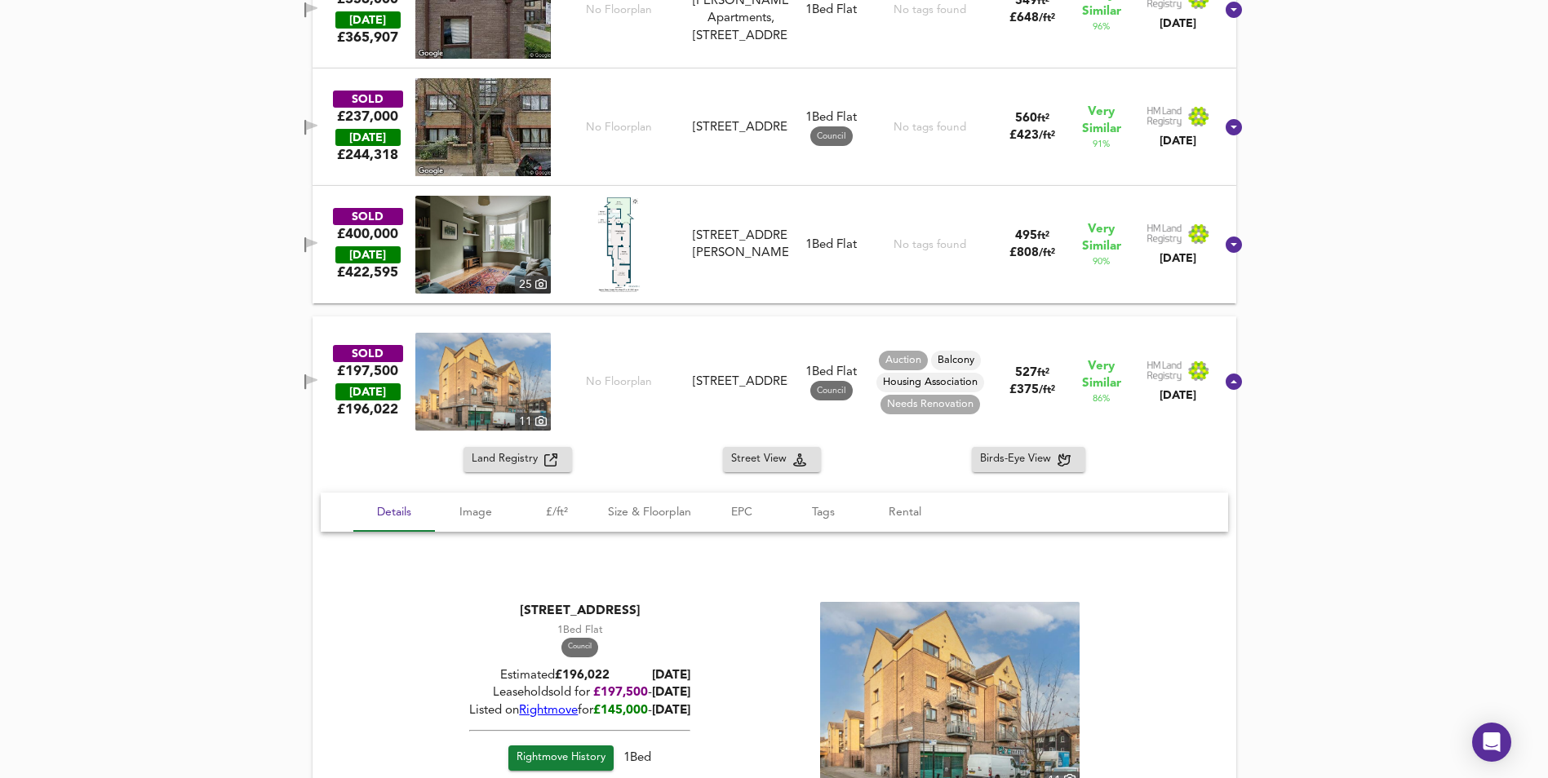
scroll to position [1059, 0]
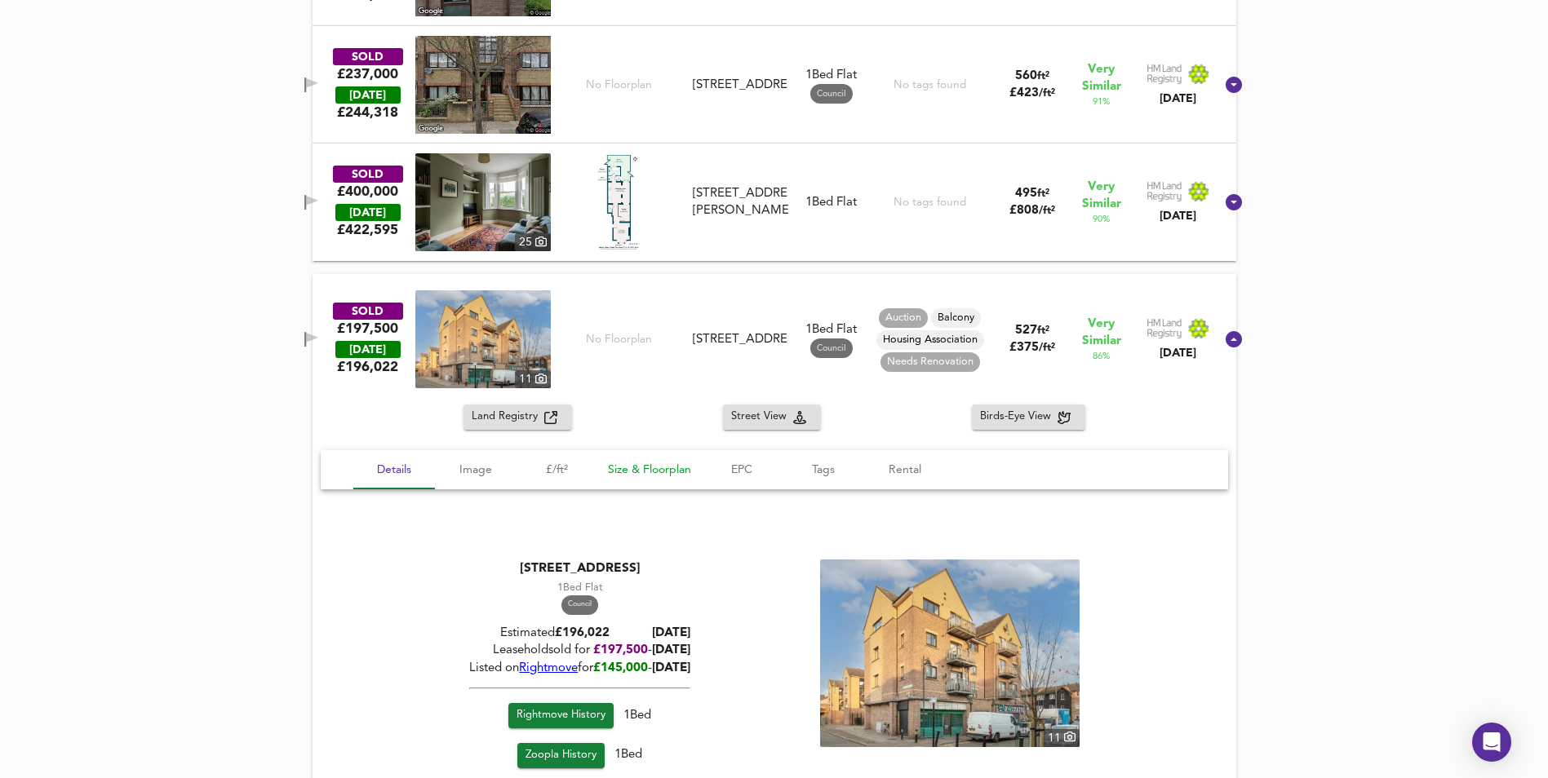
click at [647, 463] on span "Size & Floorplan" at bounding box center [649, 470] width 83 height 20
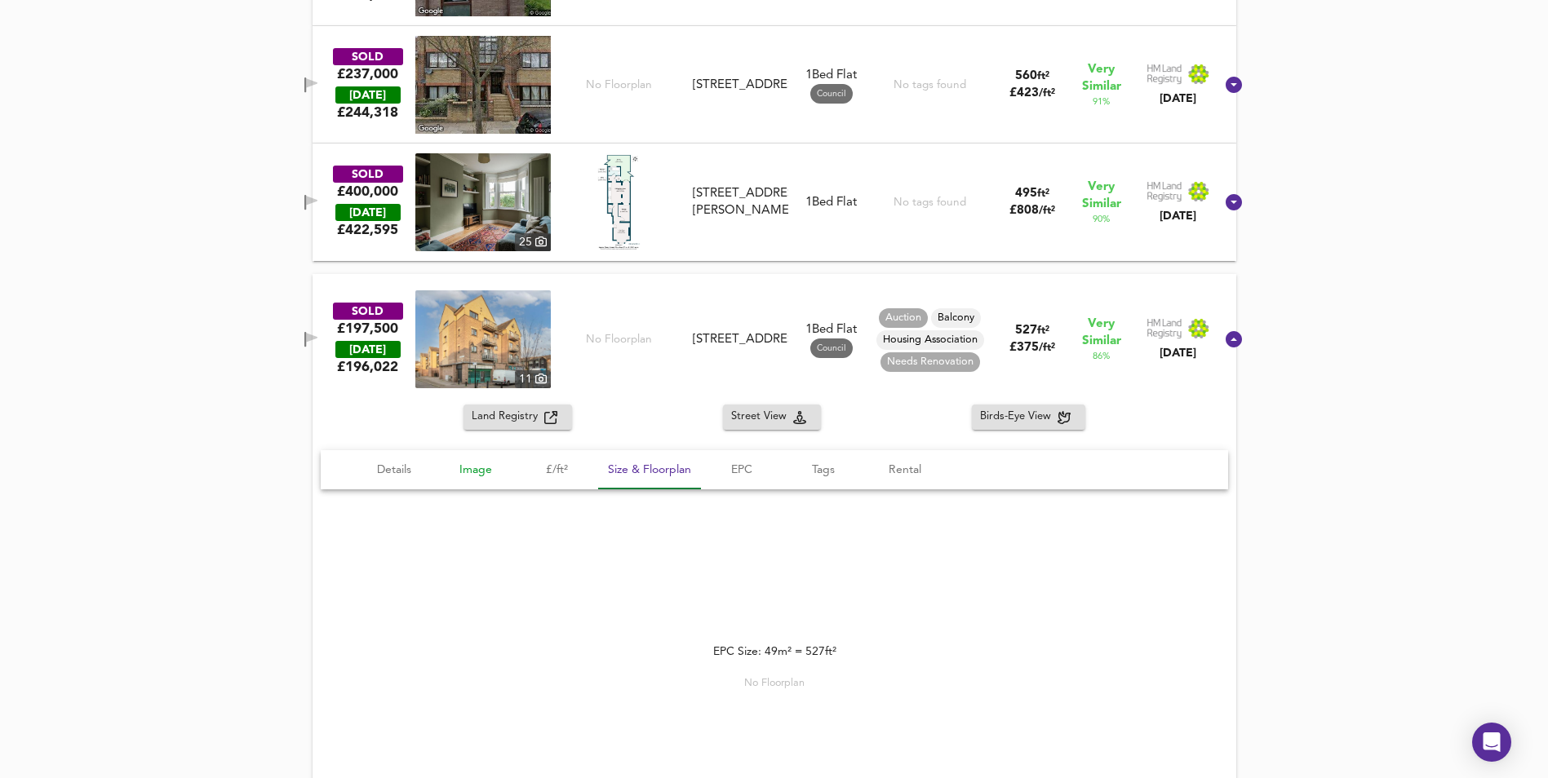
click at [470, 473] on span "Image" at bounding box center [476, 470] width 62 height 20
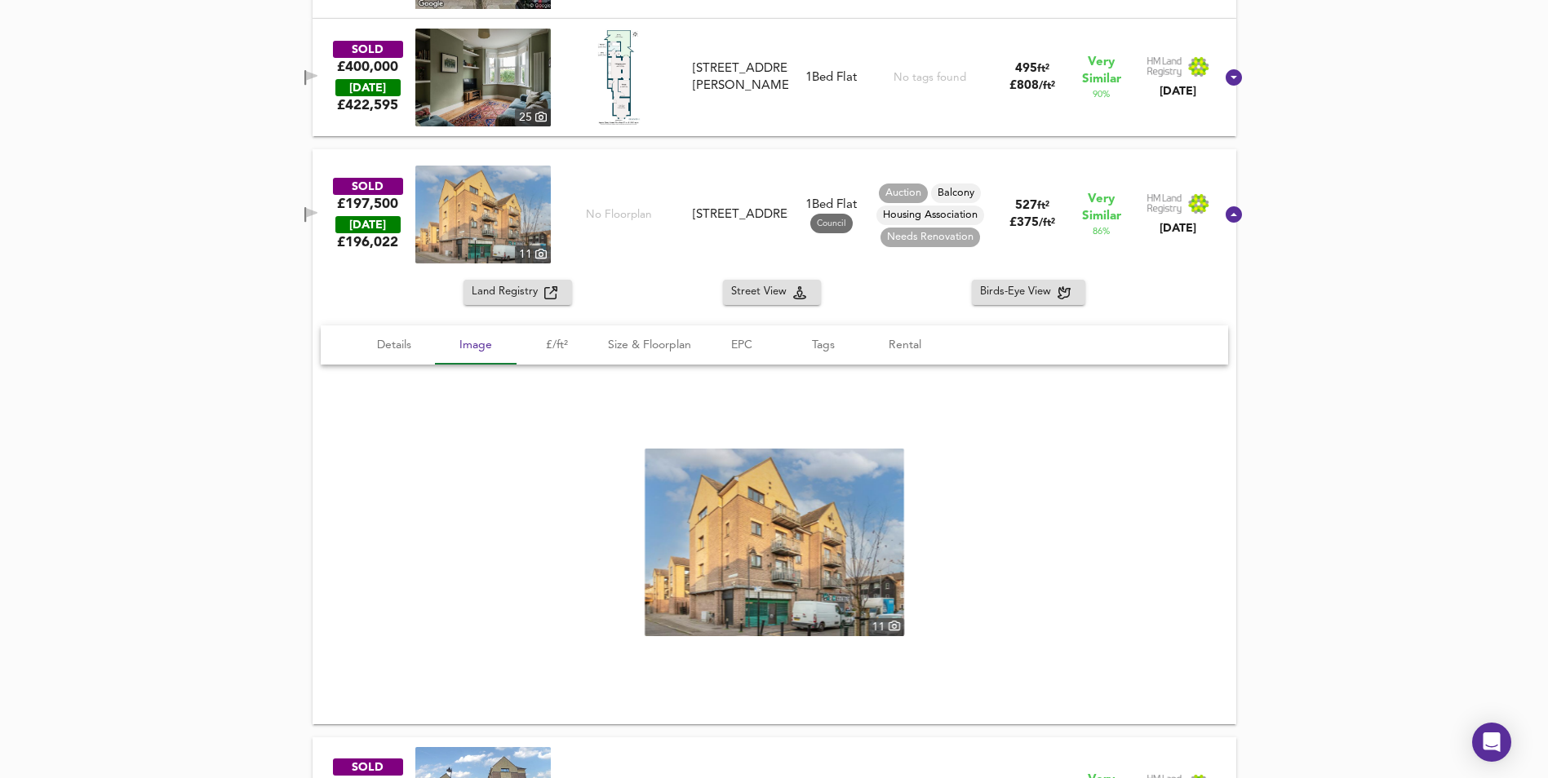
scroll to position [1141, 0]
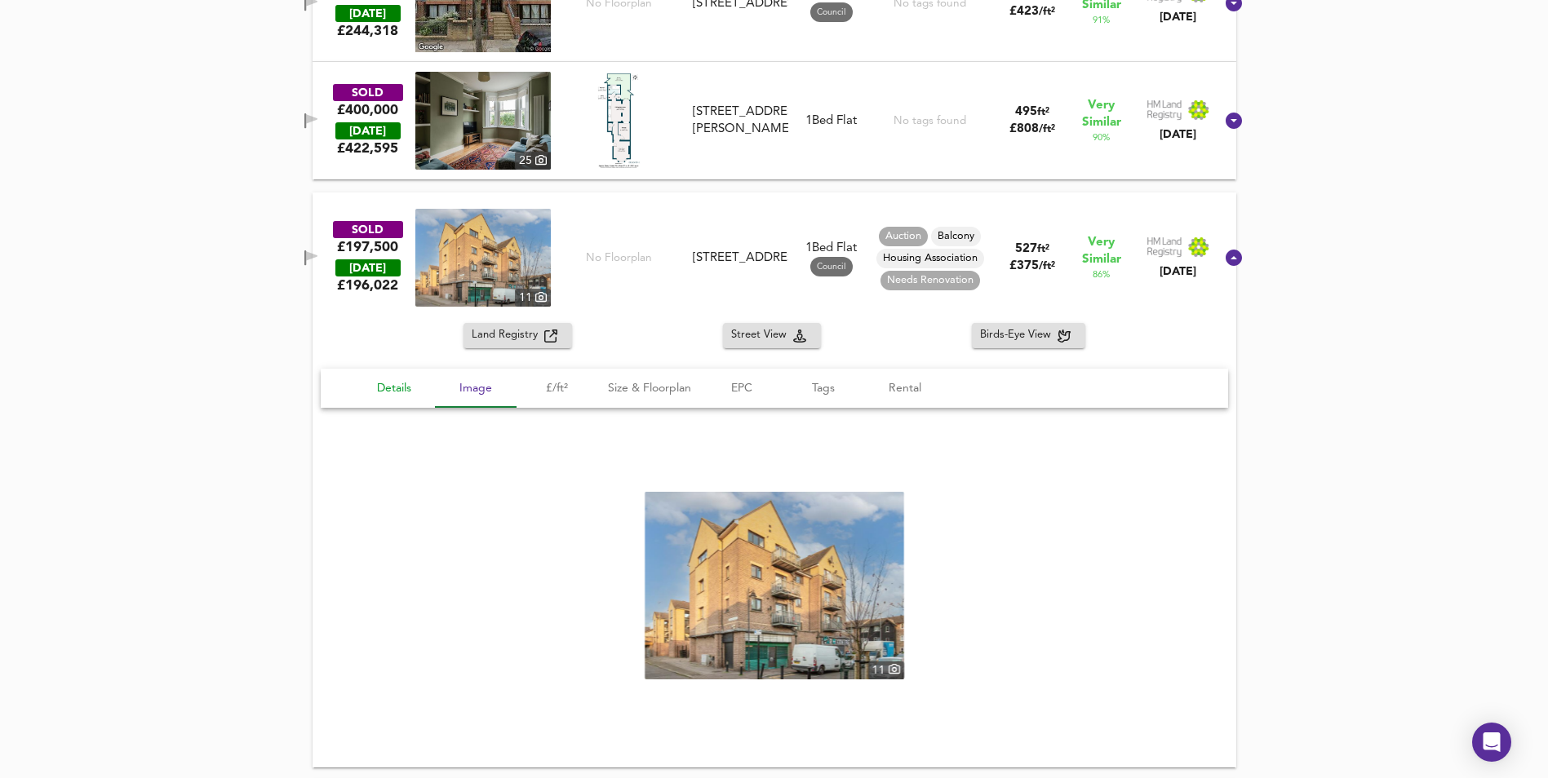
click at [377, 384] on span "Details" at bounding box center [394, 389] width 62 height 20
